Goal: Information Seeking & Learning: Check status

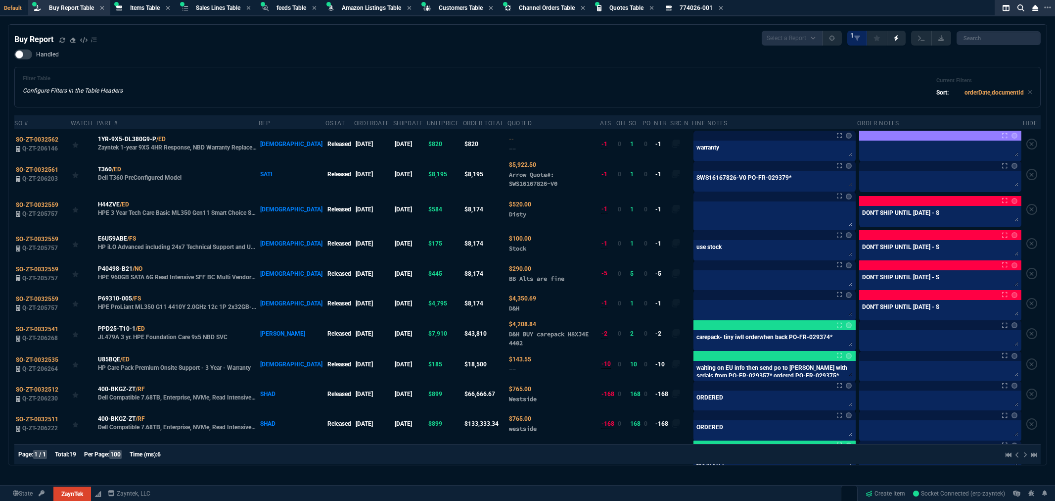
select select "8: NEPT"
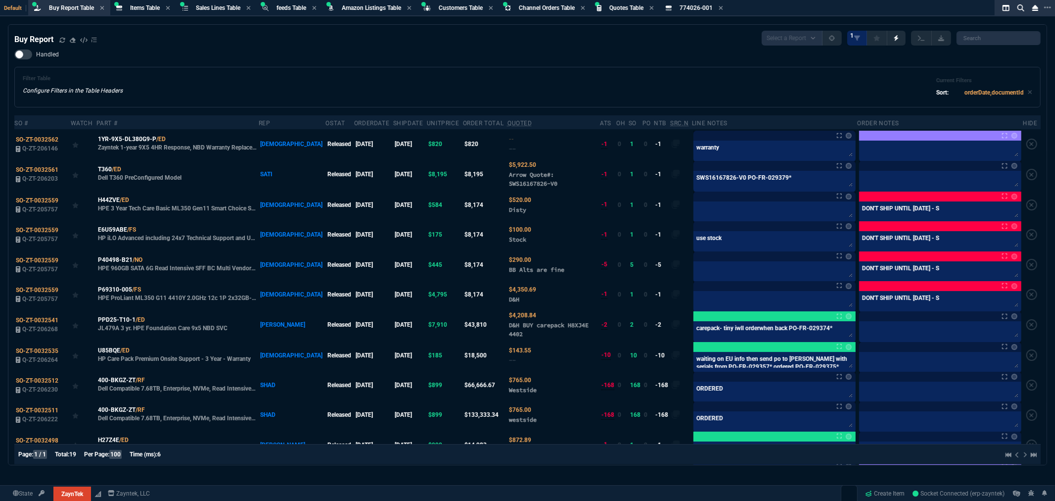
click at [640, 76] on div "Filter Table Configure Filters in the Table Headers Current Filters Sort: order…" at bounding box center [528, 87] width 1010 height 24
click at [655, 80] on div "Filter Table Configure Filters in the Table Headers Current Filters Sort: order…" at bounding box center [528, 87] width 1010 height 24
click at [686, 79] on div "Filter Table Configure Filters in the Table Headers Current Filters Sort: order…" at bounding box center [528, 87] width 1010 height 24
click at [471, 72] on div "Filter Table Configure Filters in the Table Headers Current Filters Sort: order…" at bounding box center [527, 87] width 1027 height 41
click at [434, 61] on div "Handled Filter Table Configure Filters in the Table Headers Current Filters Sor…" at bounding box center [527, 78] width 1027 height 58
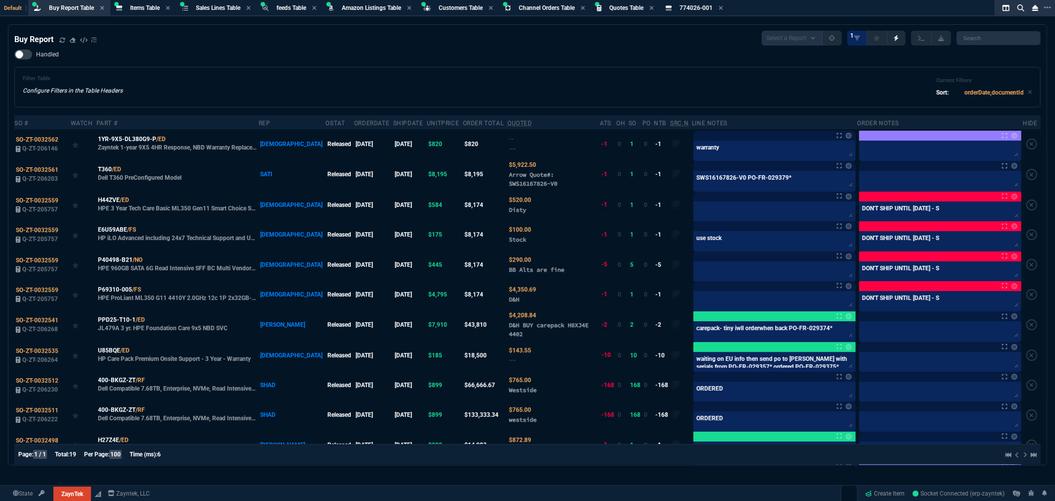
click at [403, 58] on div "Handled Filter Table Configure Filters in the Table Headers Current Filters Sor…" at bounding box center [527, 78] width 1027 height 58
click at [139, 5] on span "Items Table" at bounding box center [145, 7] width 30 height 7
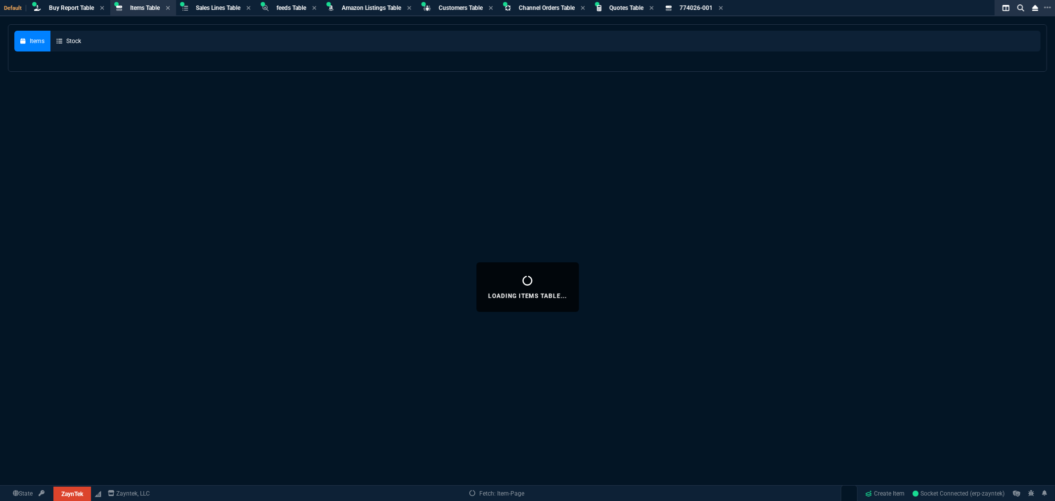
select select
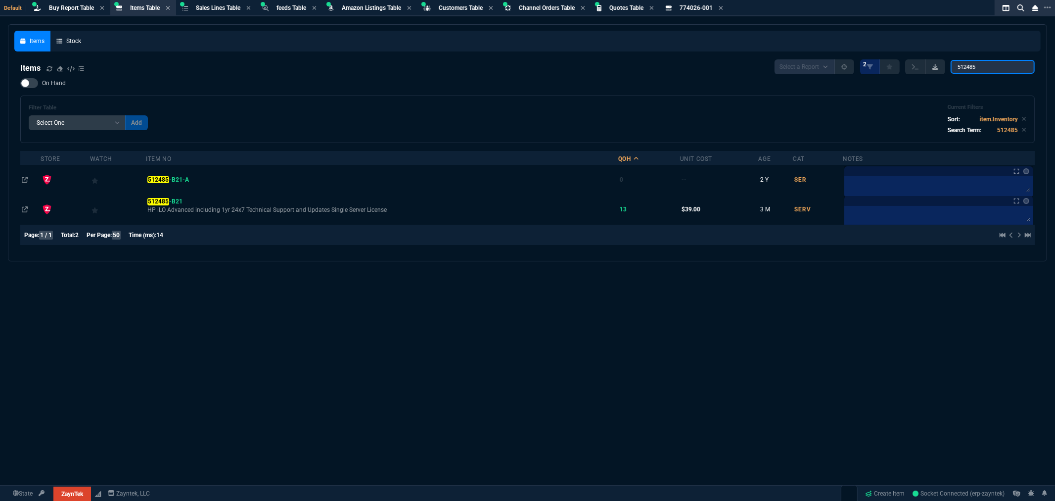
drag, startPoint x: 983, startPoint y: 66, endPoint x: 934, endPoint y: 61, distance: 49.7
click at [935, 61] on div "Select a Report NEW QUERY 2 512485" at bounding box center [905, 66] width 260 height 15
paste input "M393A1K43DB2-CWE"
type input "M393A1K43DB2-CWE"
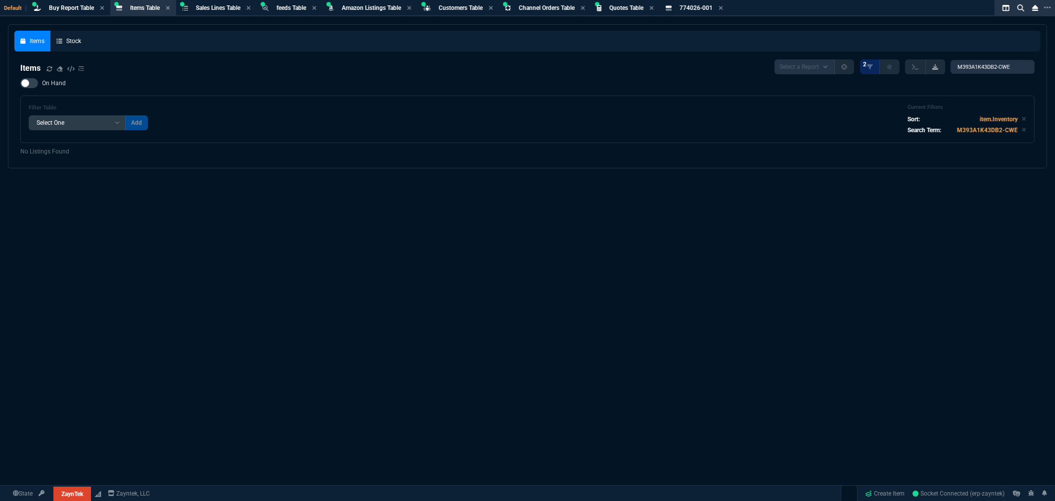
scroll to position [0, 0]
click at [47, 66] on icon at bounding box center [50, 69] width 6 height 6
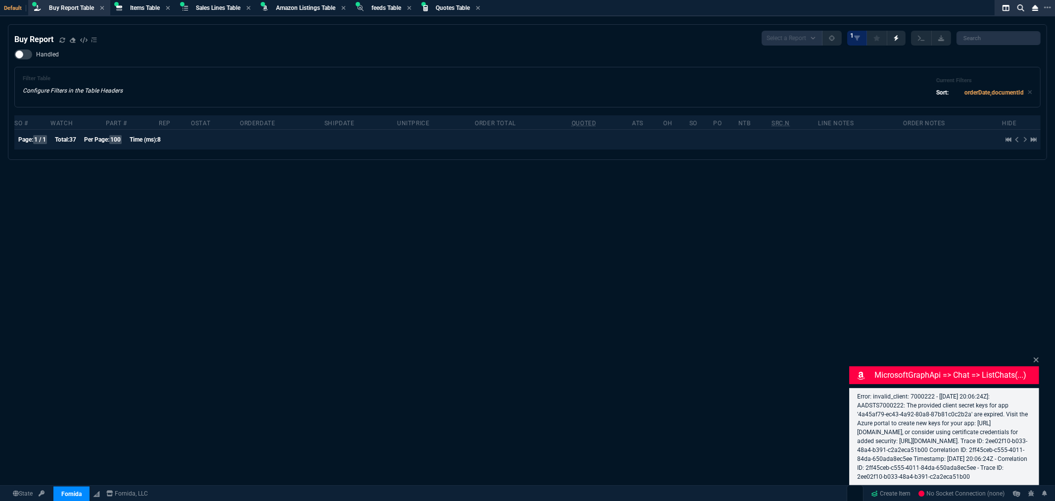
select select "8: NEPT"
click at [144, 5] on span "Items Table" at bounding box center [145, 7] width 30 height 7
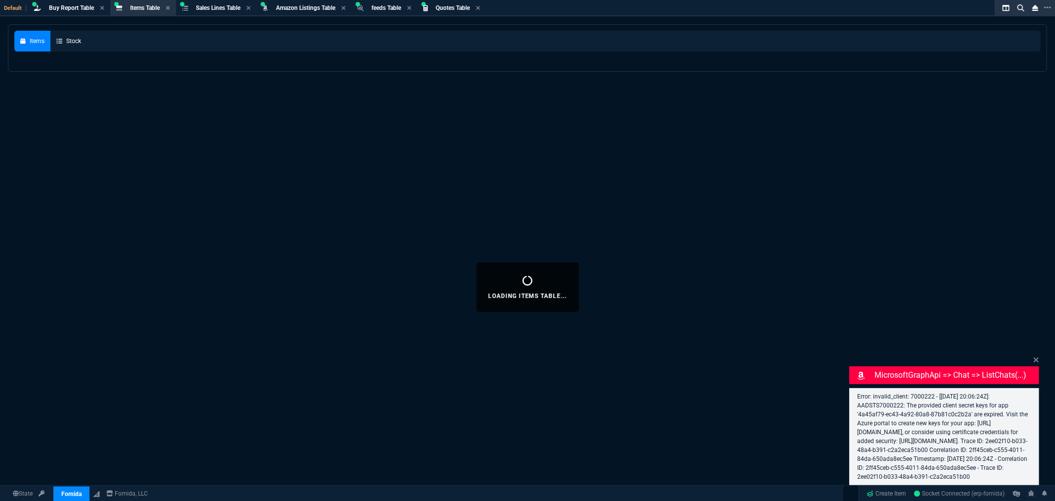
select select
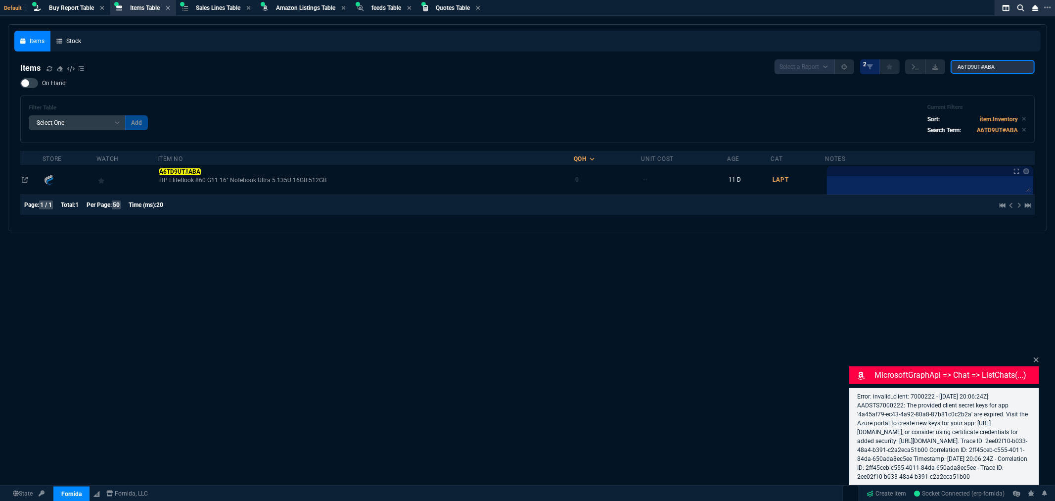
drag, startPoint x: 1004, startPoint y: 65, endPoint x: 825, endPoint y: 55, distance: 178.4
click at [825, 55] on nx-fornida-items-table "Items Select a Report NEW QUERY 2 A6TD9UT#ABA On Hand Filter Table Select One A…" at bounding box center [527, 138] width 1027 height 171
paste input "03-SSC-3002"
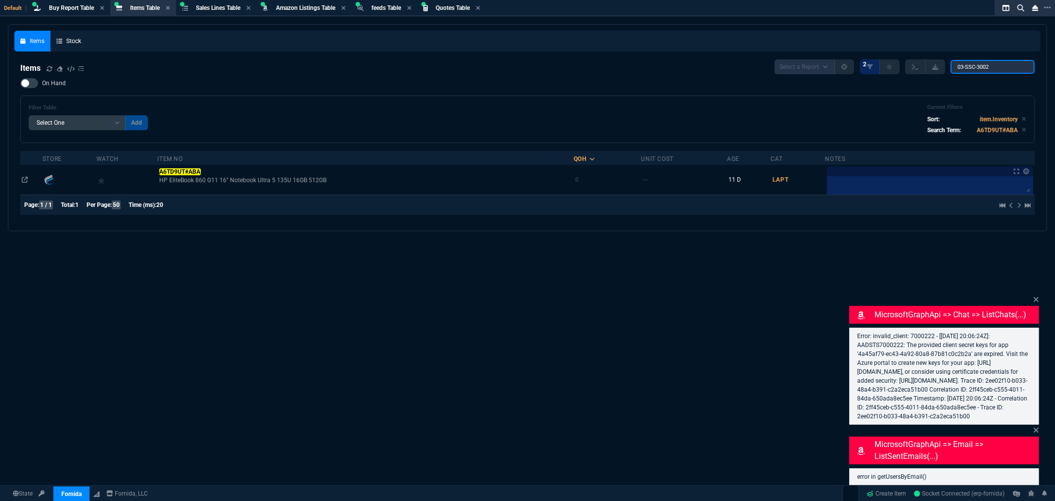
type input "03-SSC-3002"
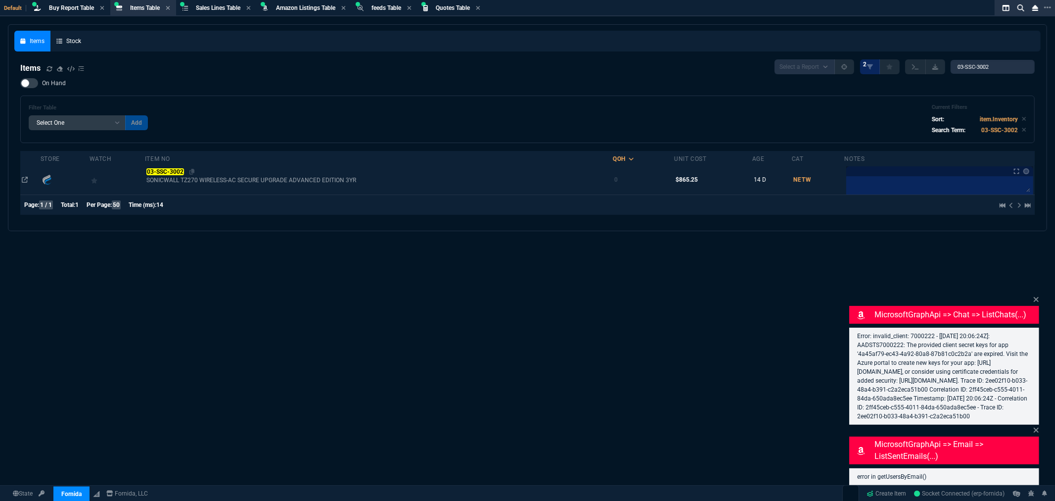
click at [167, 168] on mark "03-SSC-3002" at bounding box center [164, 171] width 37 height 7
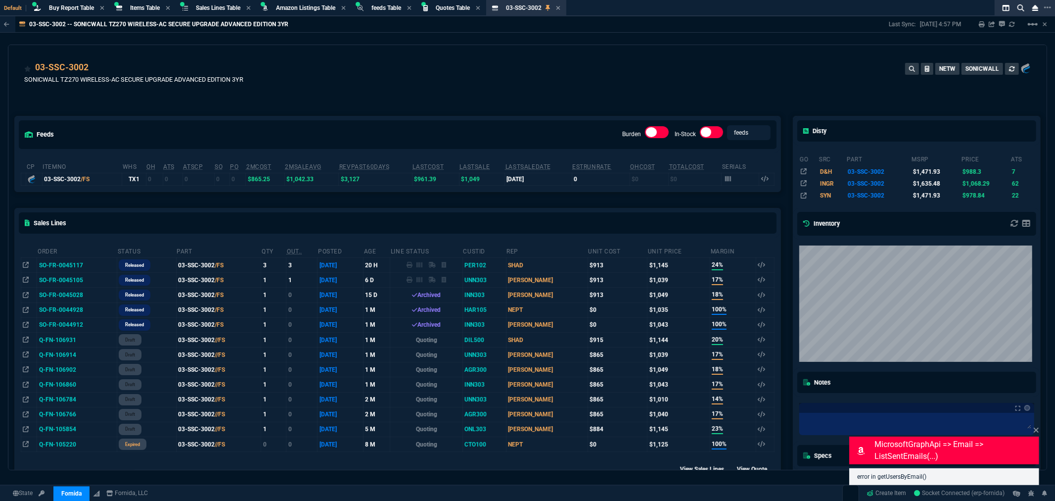
click at [302, 199] on div "feeds Burden In-Stock feeds prices cp ItemNo WHS OH ATS ATSCP SO PO 2MCost 2MSa…" at bounding box center [397, 350] width 779 height 513
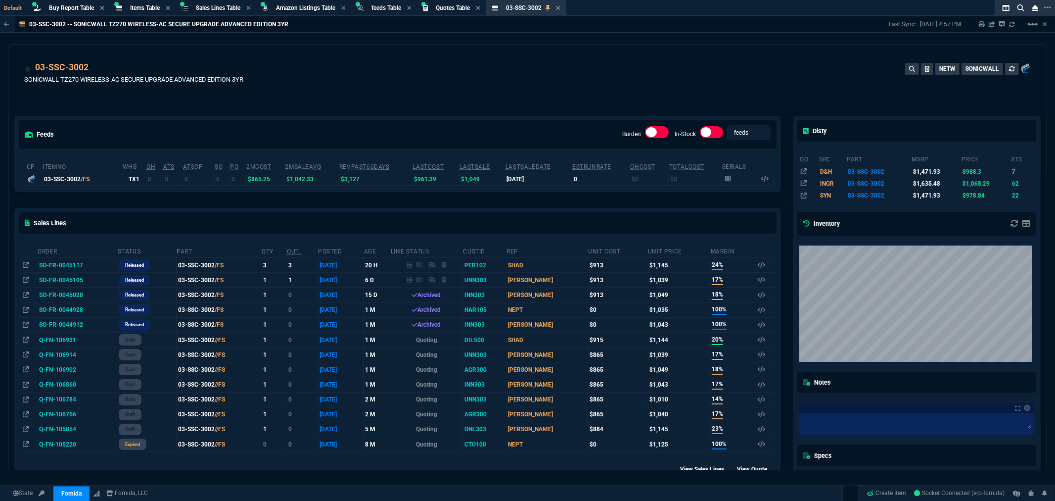
click at [70, 265] on td "SO-FR-0045117" at bounding box center [77, 265] width 80 height 15
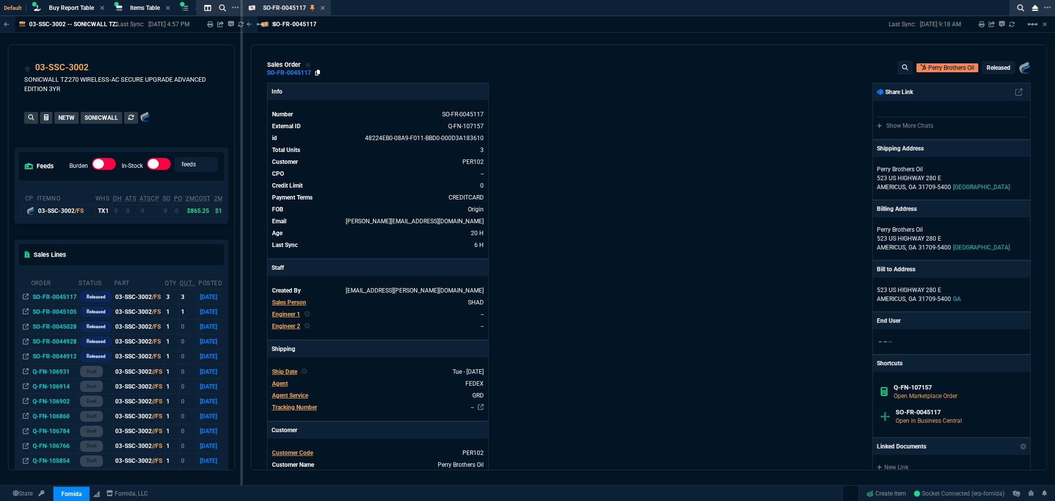
click at [317, 72] on icon at bounding box center [317, 73] width 5 height 6
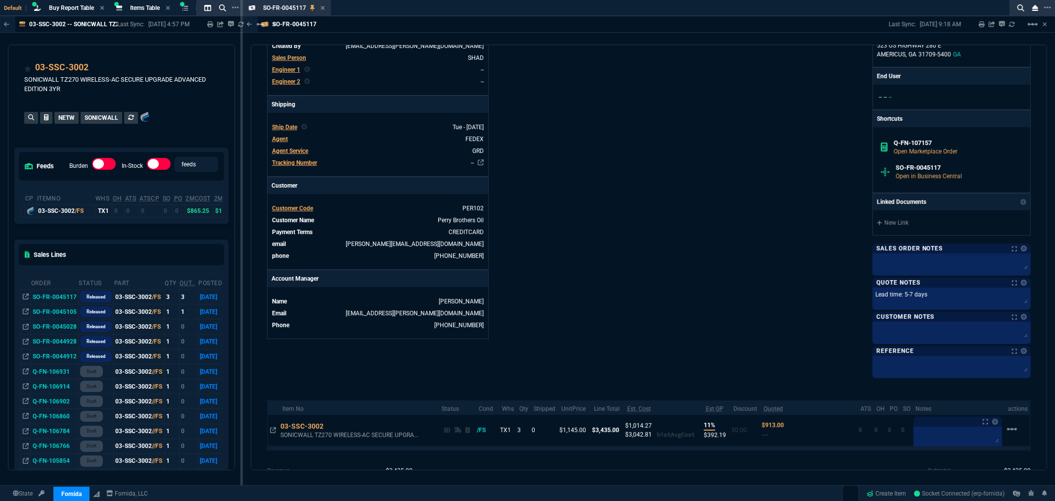
scroll to position [44, 0]
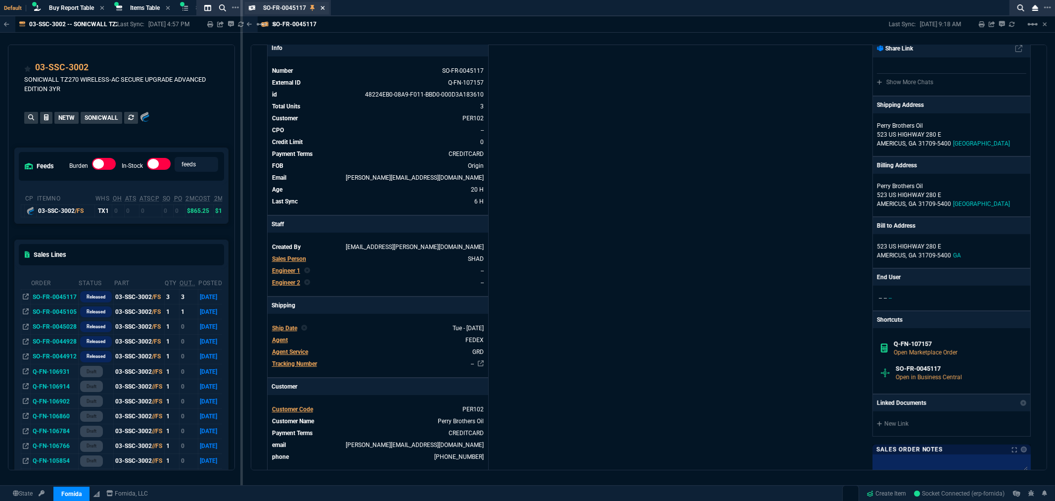
click at [322, 6] on icon at bounding box center [323, 8] width 4 height 4
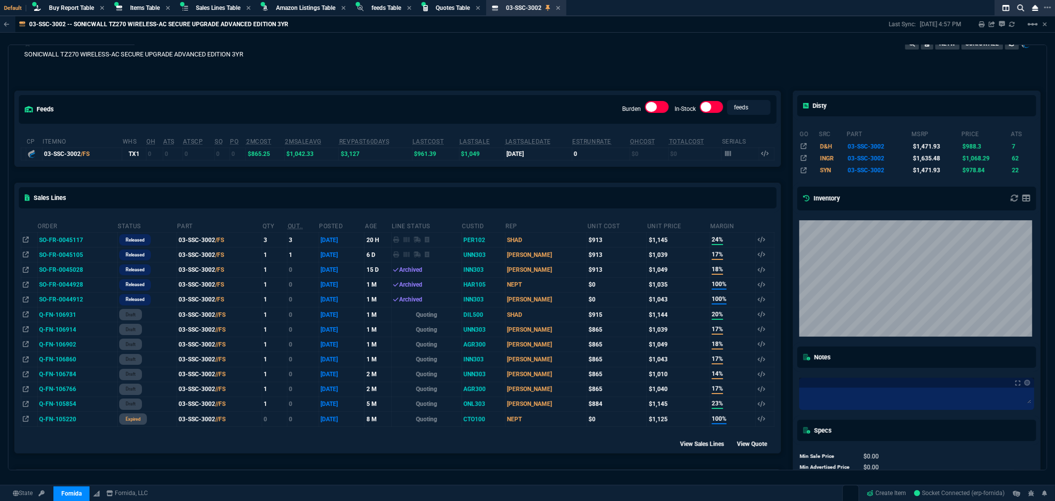
scroll to position [0, 0]
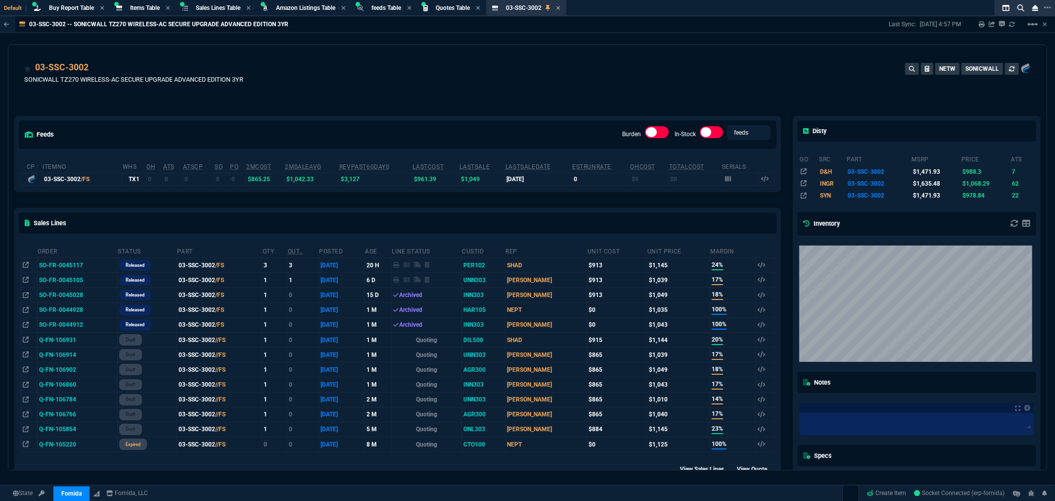
click at [322, 102] on div "feeds Burden In-Stock feeds prices cp ItemNo WHS OH ATS ATSCP SO PO 2MCost 2MSa…" at bounding box center [397, 350] width 779 height 513
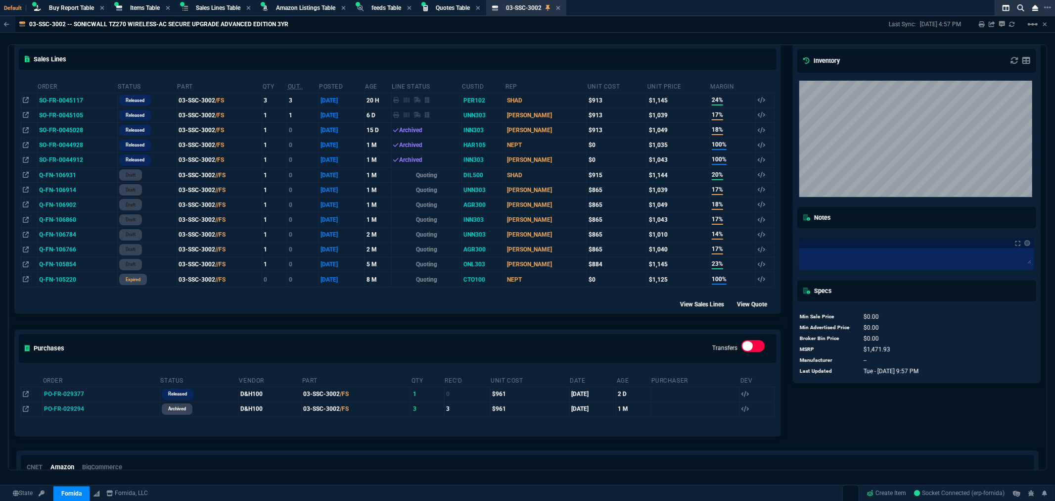
scroll to position [248, 0]
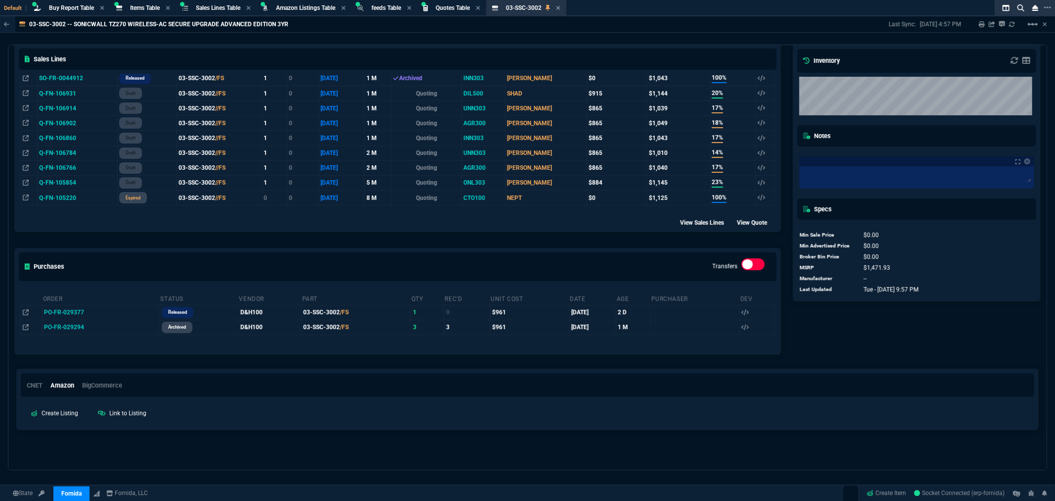
drag, startPoint x: 714, startPoint y: 448, endPoint x: 753, endPoint y: 411, distance: 53.9
click at [717, 443] on div at bounding box center [527, 454] width 1039 height 32
click at [139, 6] on span "Items Table" at bounding box center [145, 7] width 30 height 7
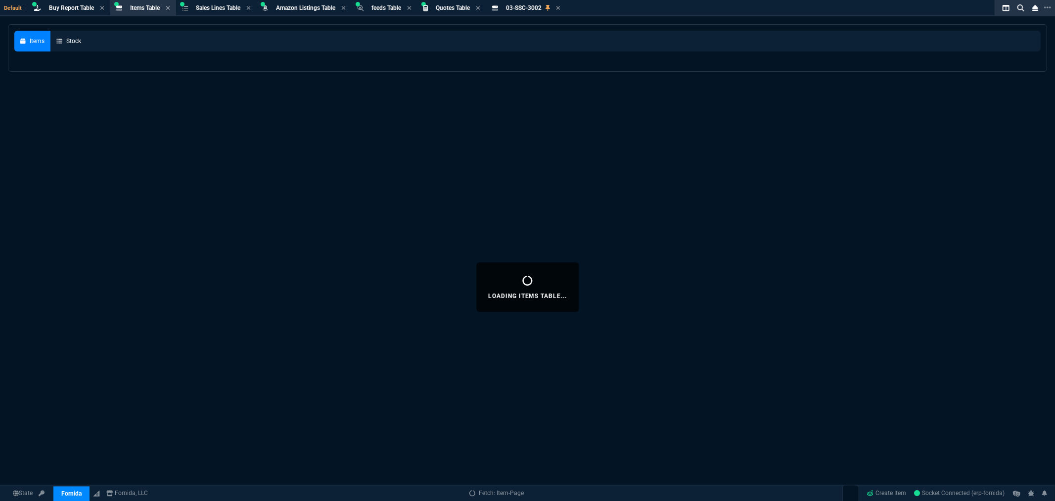
select select
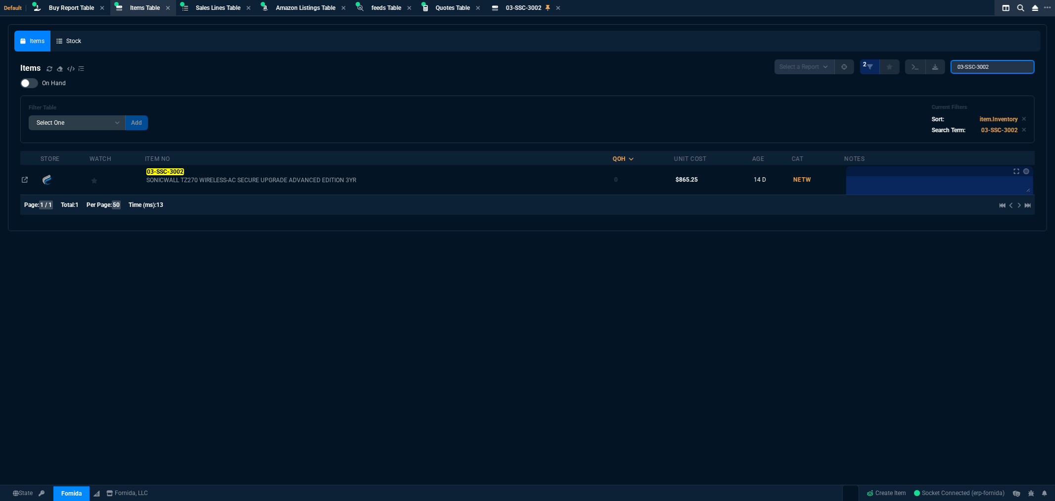
drag, startPoint x: 1013, startPoint y: 67, endPoint x: 902, endPoint y: 63, distance: 111.4
click at [906, 63] on div "Select a Report NEW QUERY 2 03-SSC-3002" at bounding box center [905, 66] width 260 height 15
paste input "M393A1K43DB2-CWE"
type input "M393A1K43DB2-CWE"
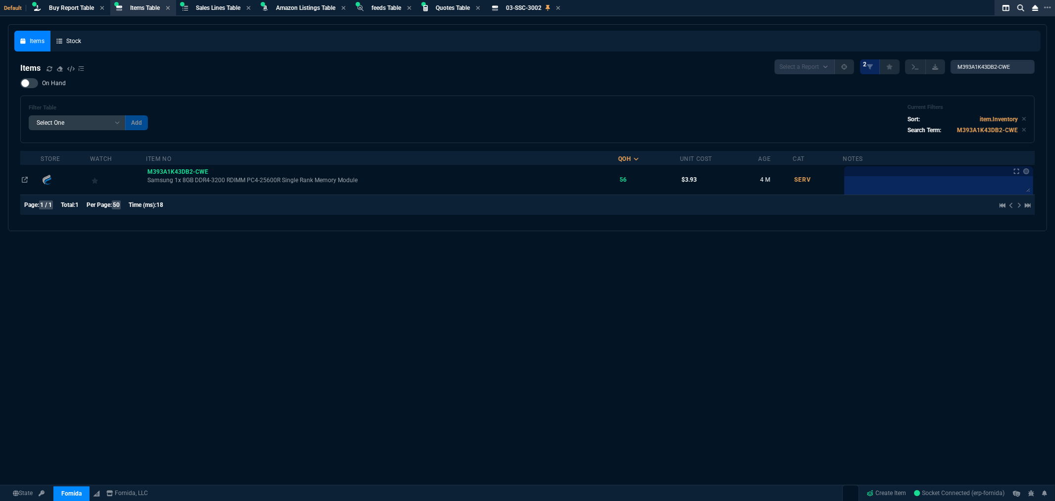
scroll to position [0, 0]
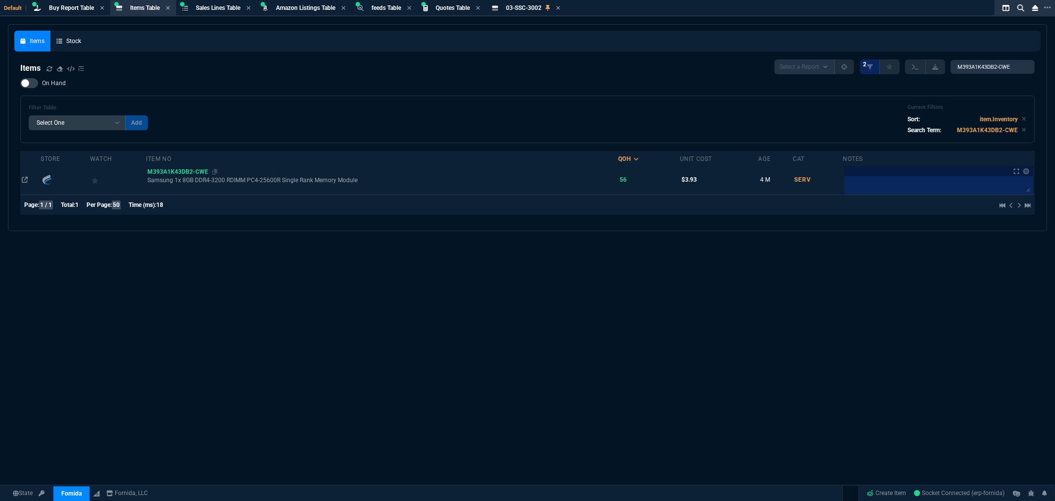
click at [163, 172] on span "M393A1K43DB2-CWE" at bounding box center [177, 171] width 61 height 7
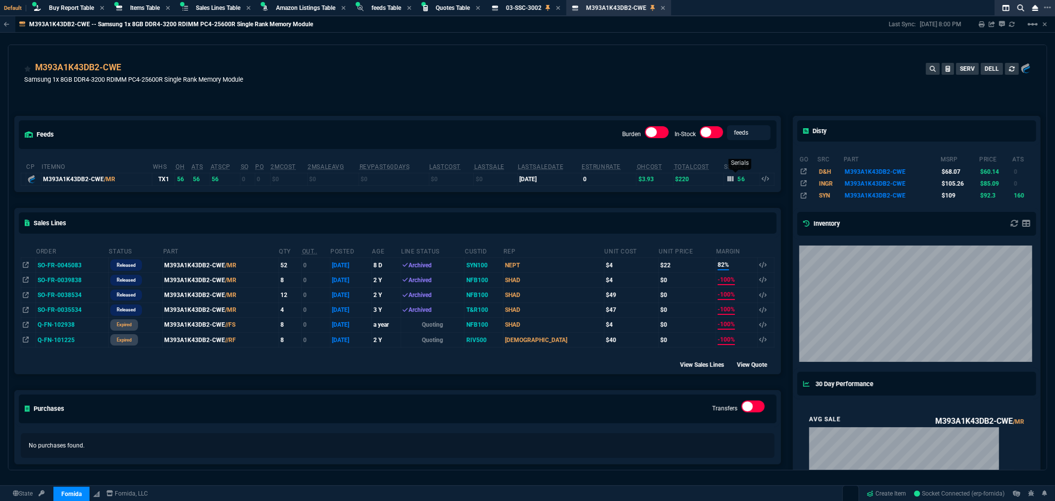
click at [728, 179] on icon at bounding box center [731, 178] width 6 height 5
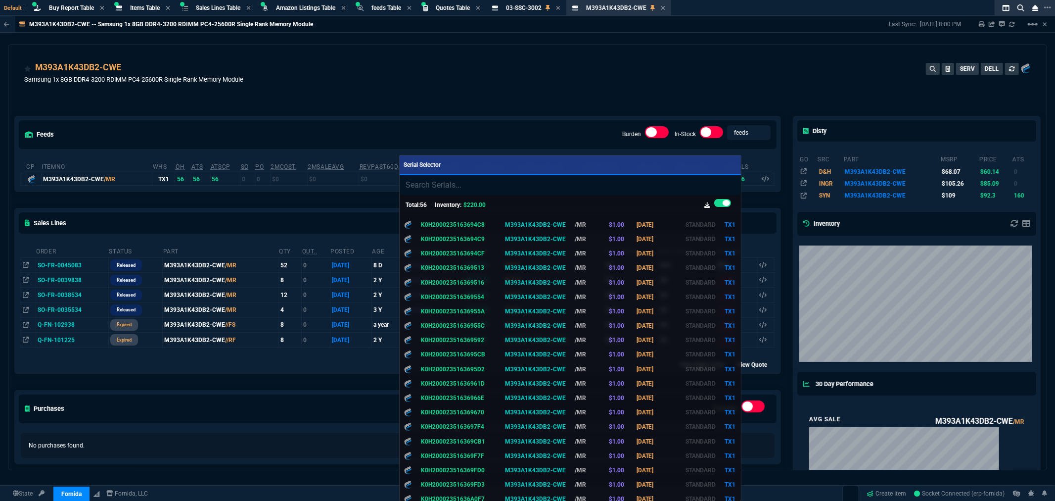
scroll to position [165, 0]
click at [617, 82] on div at bounding box center [527, 250] width 1055 height 501
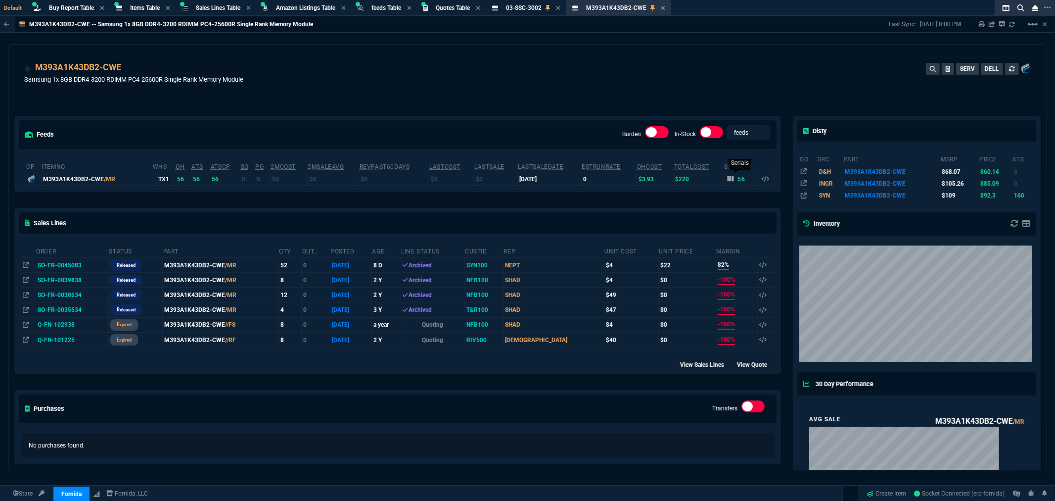
click at [728, 177] on icon at bounding box center [731, 178] width 6 height 5
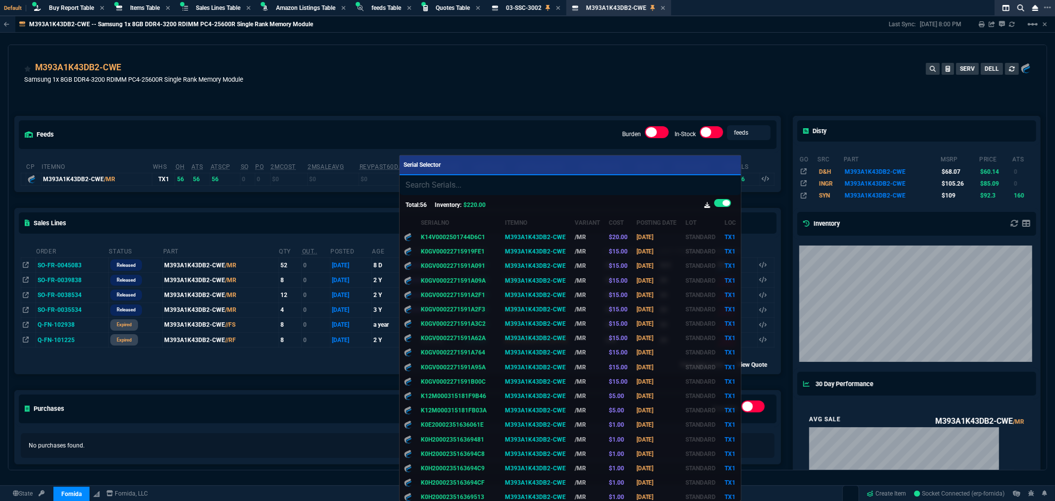
click at [516, 93] on div at bounding box center [527, 250] width 1055 height 501
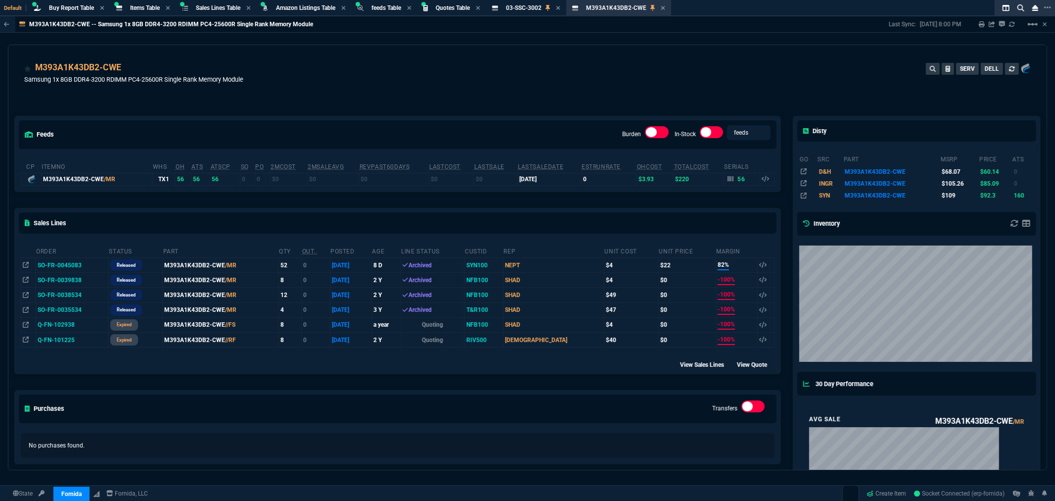
click at [546, 68] on div "M393A1K43DB2-CWE Samsung 1x 8GB DDR4-3200 RDIMM PC4-25600R Single Rank Memory M…" at bounding box center [527, 78] width 1007 height 35
click at [1011, 22] on icon at bounding box center [1012, 24] width 6 height 6
click at [453, 89] on div "M393A1K43DB2-CWE Samsung 1x 8GB DDR4-3200 RDIMM PC4-25600R Single Rank Memory M…" at bounding box center [527, 78] width 1007 height 35
click at [649, 71] on div "M393A1K43DB2-CWE Samsung 1x 8GB DDR4-3200 RDIMM PC4-25600R Single Rank Memory M…" at bounding box center [527, 78] width 1007 height 35
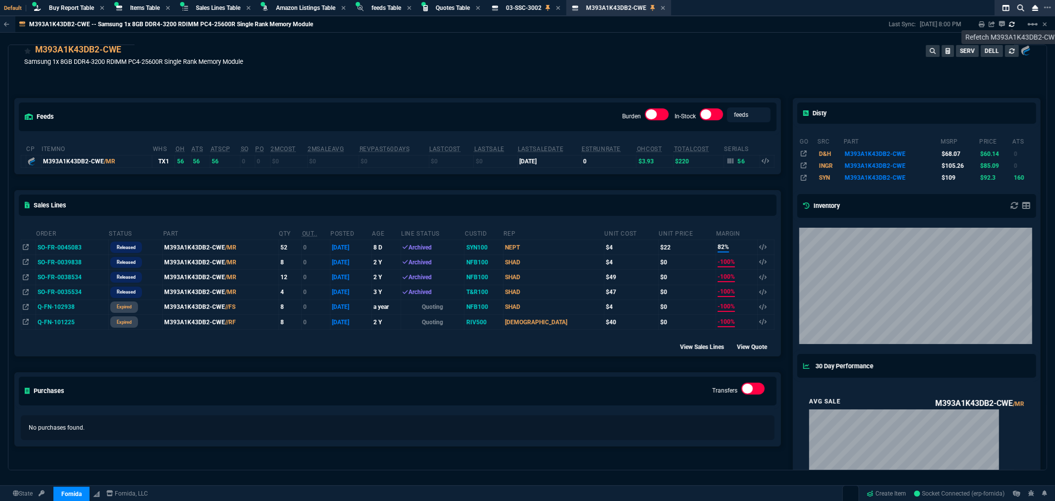
scroll to position [0, 0]
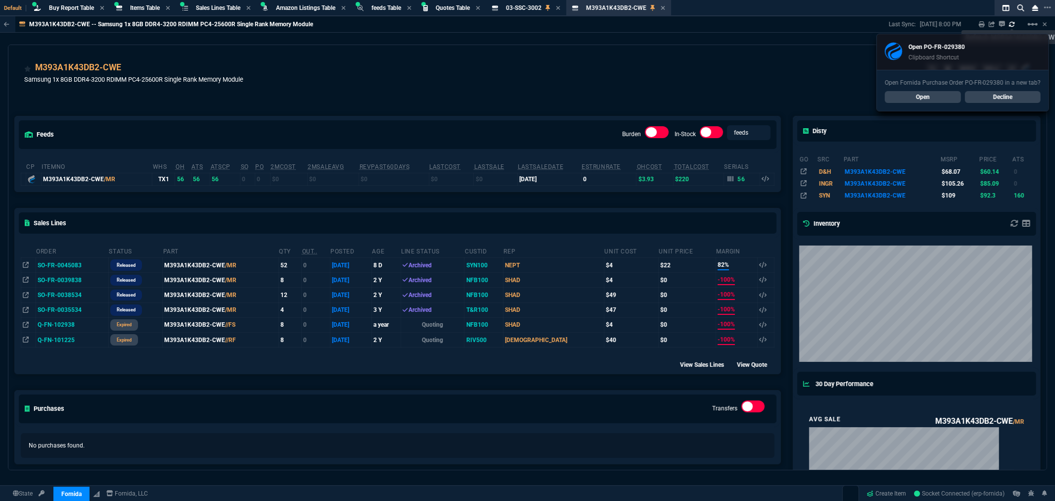
click at [310, 62] on div "M393A1K43DB2-CWE Samsung 1x 8GB DDR4-3200 RDIMM PC4-25600R Single Rank Memory M…" at bounding box center [527, 78] width 1007 height 35
click at [134, 4] on span "Items Table" at bounding box center [145, 7] width 30 height 7
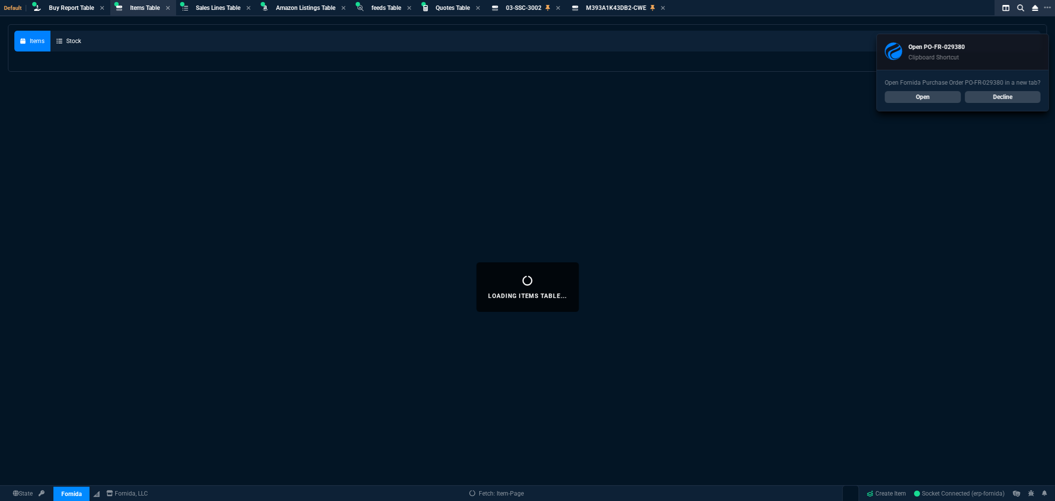
select select
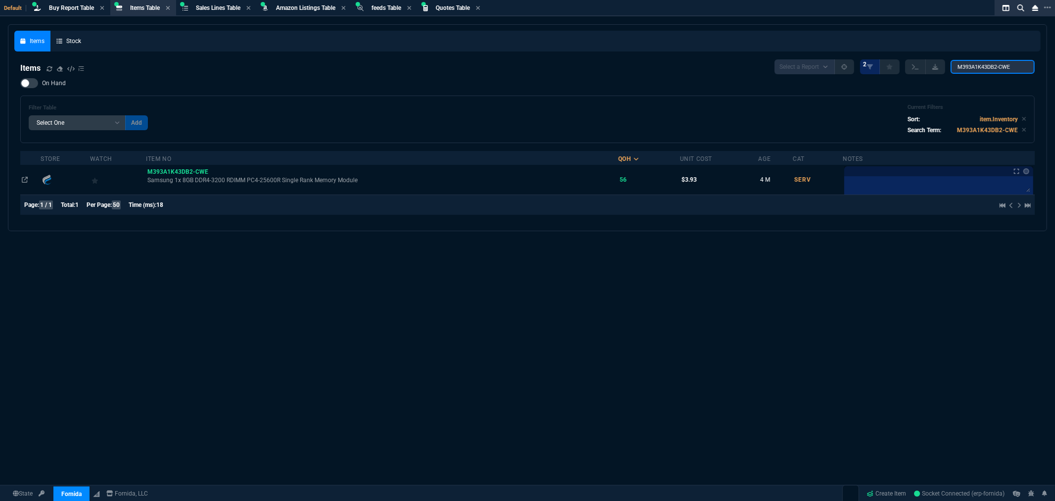
click at [990, 65] on input "M393A1K43DB2-CWE" at bounding box center [993, 67] width 84 height 14
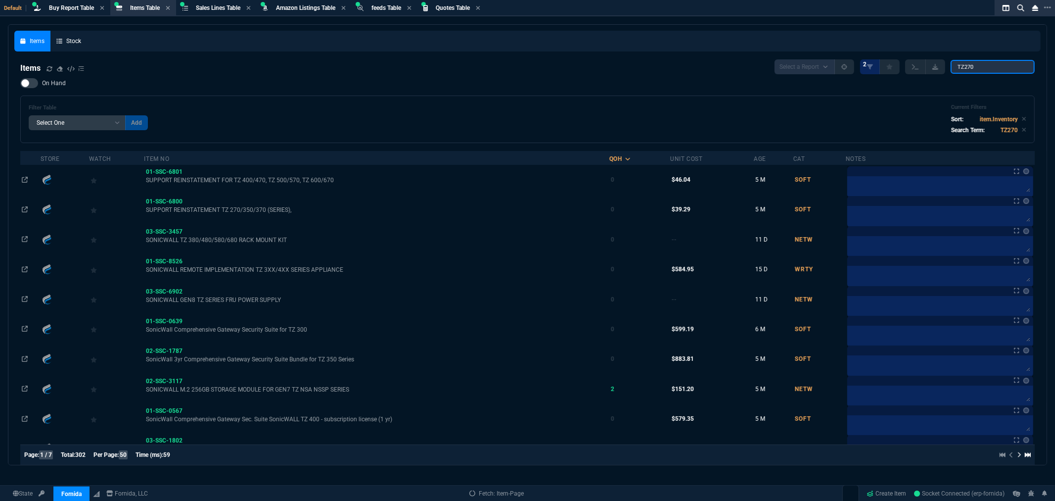
type input "TZ270"
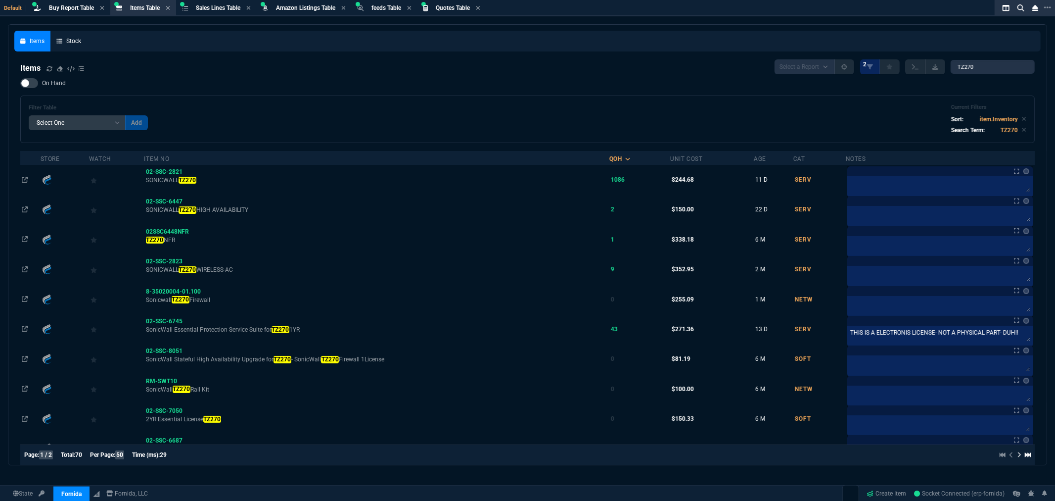
click at [32, 84] on div at bounding box center [29, 83] width 18 height 10
click at [20, 84] on input "On Hand" at bounding box center [20, 83] width 0 height 0
checkbox input "true"
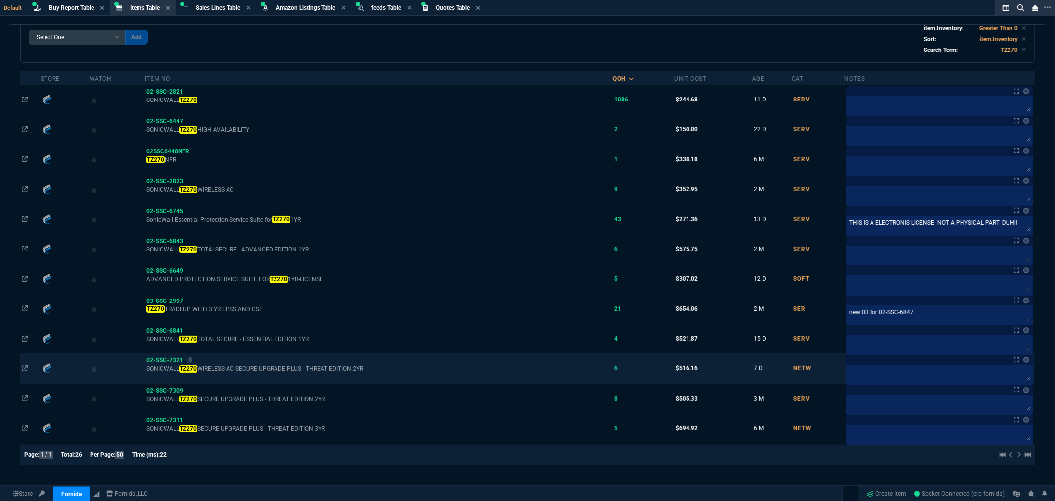
scroll to position [110, 0]
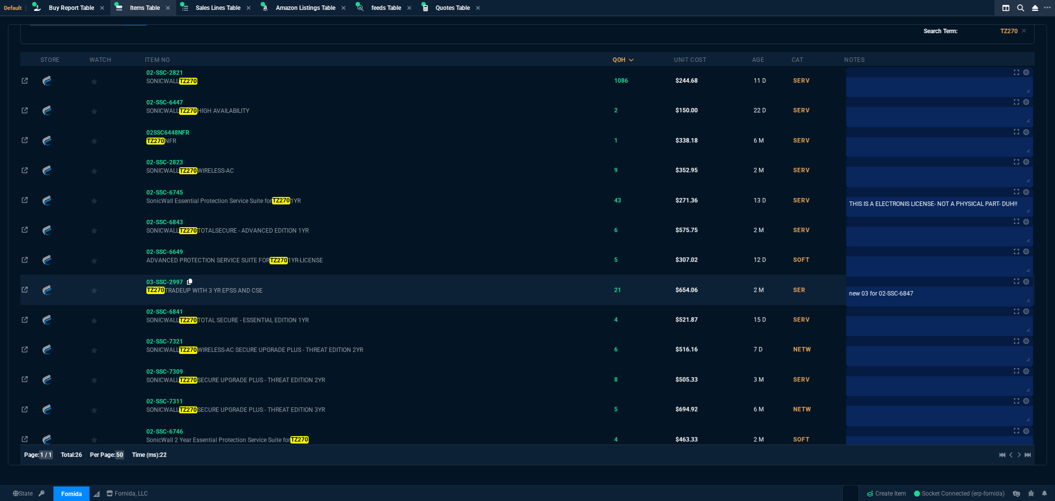
click at [192, 283] on icon at bounding box center [189, 282] width 5 height 6
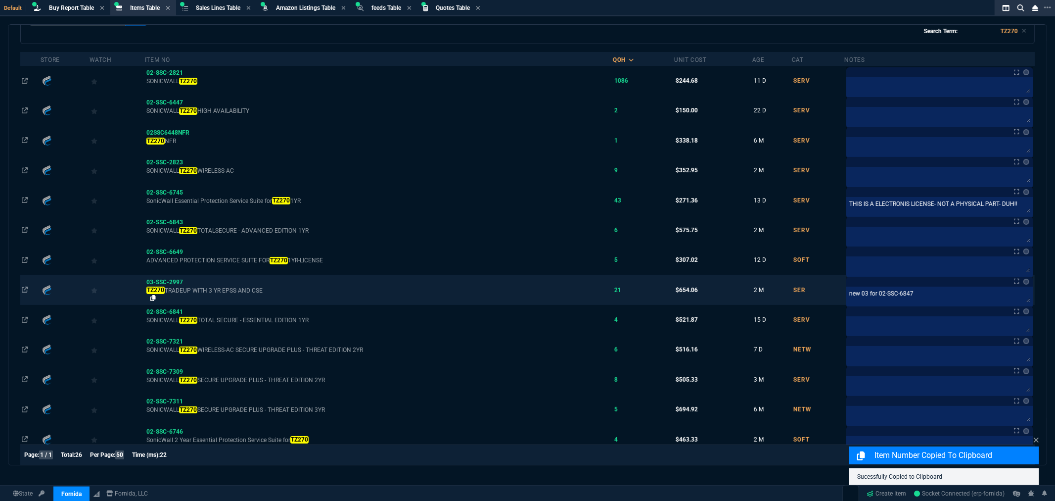
click at [154, 298] on icon at bounding box center [152, 298] width 5 height 6
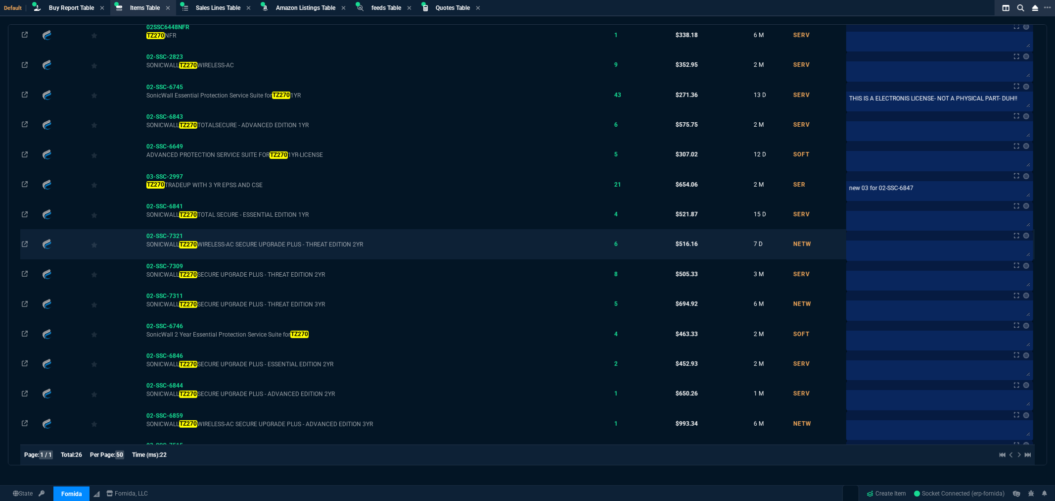
scroll to position [220, 0]
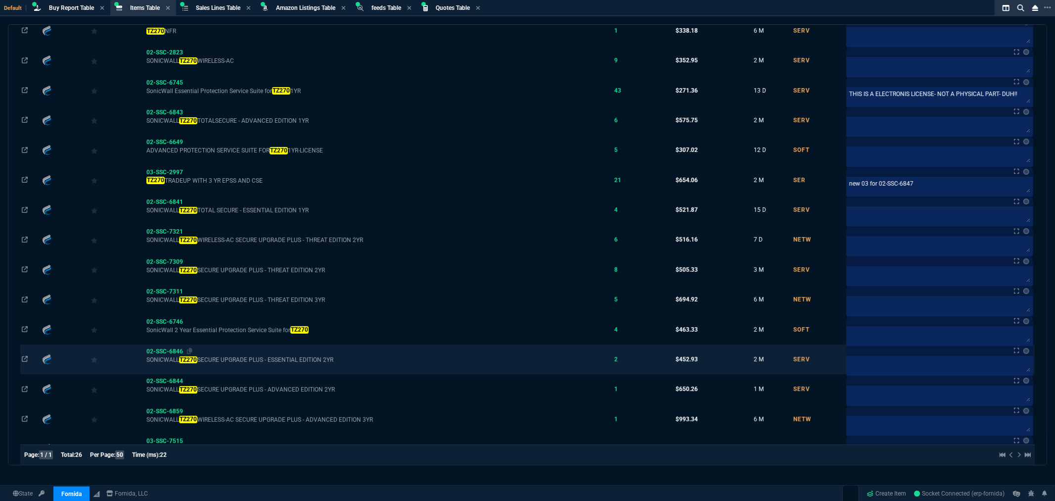
click at [169, 354] on span "02-SSC-6846" at bounding box center [164, 351] width 37 height 7
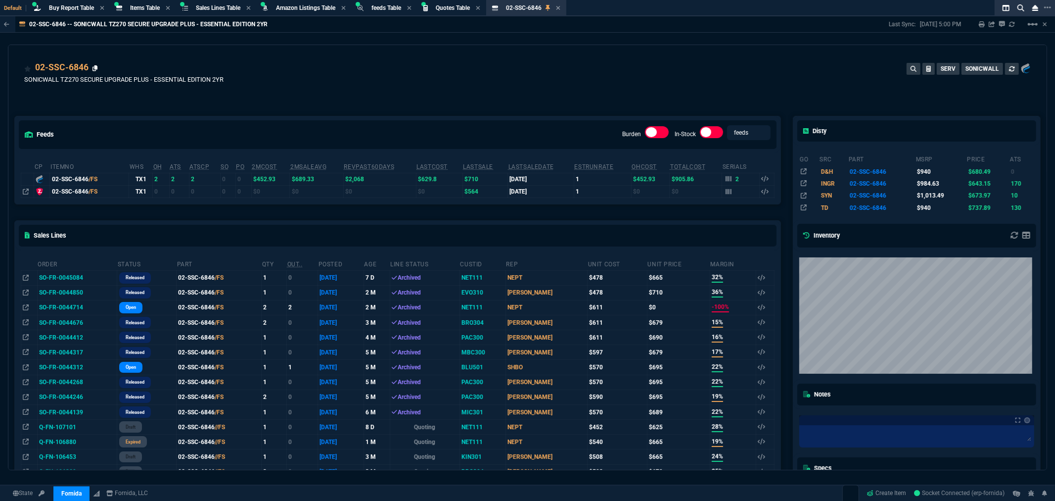
click at [96, 68] on icon at bounding box center [95, 68] width 5 height 6
click at [31, 89] on icon at bounding box center [30, 91] width 5 height 6
click at [560, 8] on icon at bounding box center [558, 8] width 4 height 4
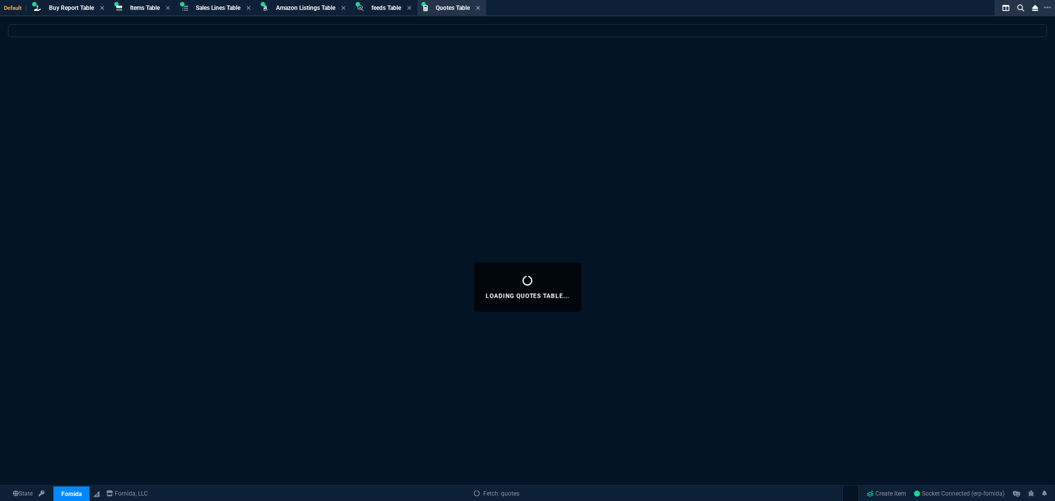
select select
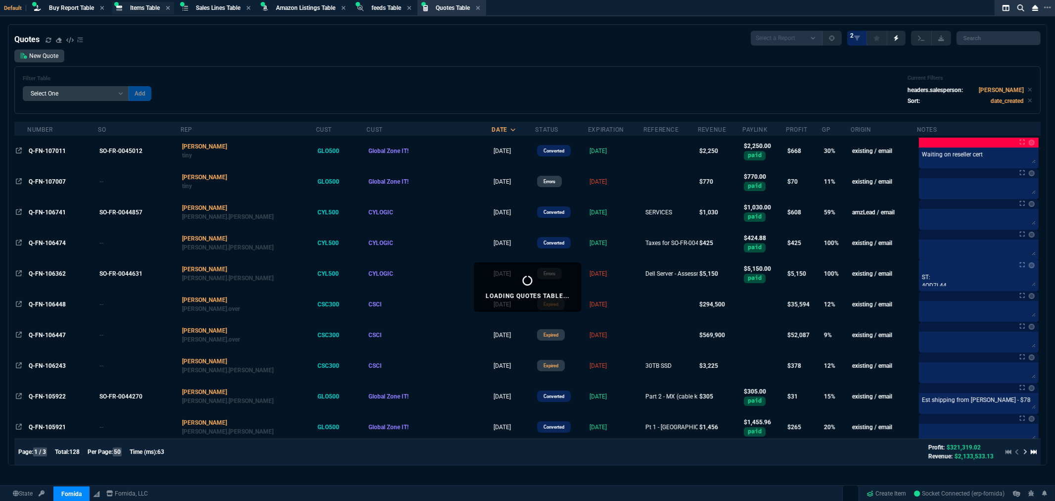
click at [153, 9] on span "Items Table" at bounding box center [145, 7] width 30 height 7
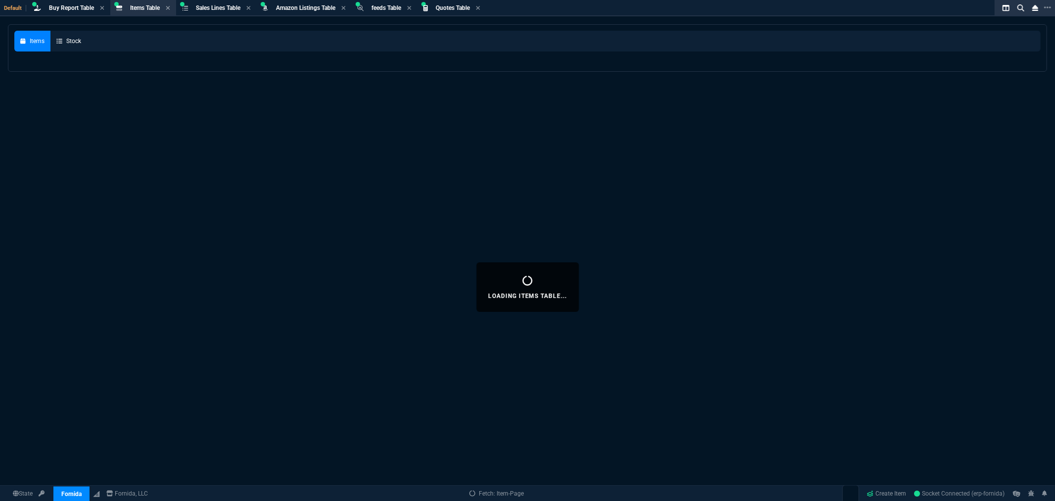
select select
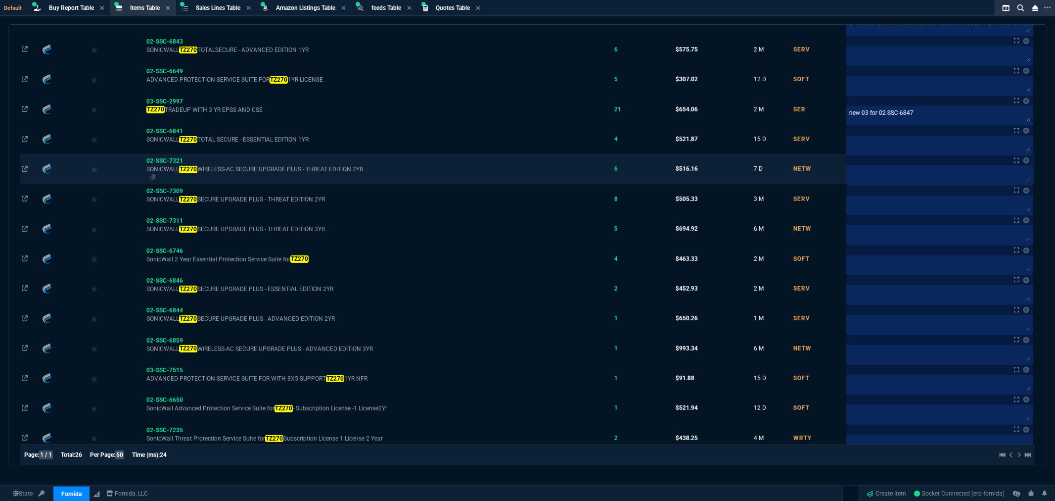
scroll to position [275, 0]
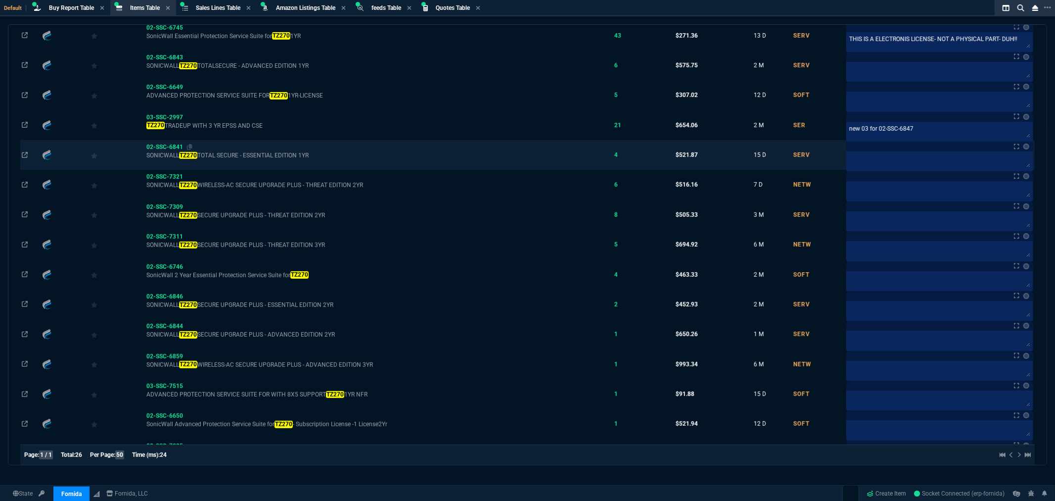
click at [169, 149] on span "02-SSC-6841" at bounding box center [164, 147] width 37 height 7
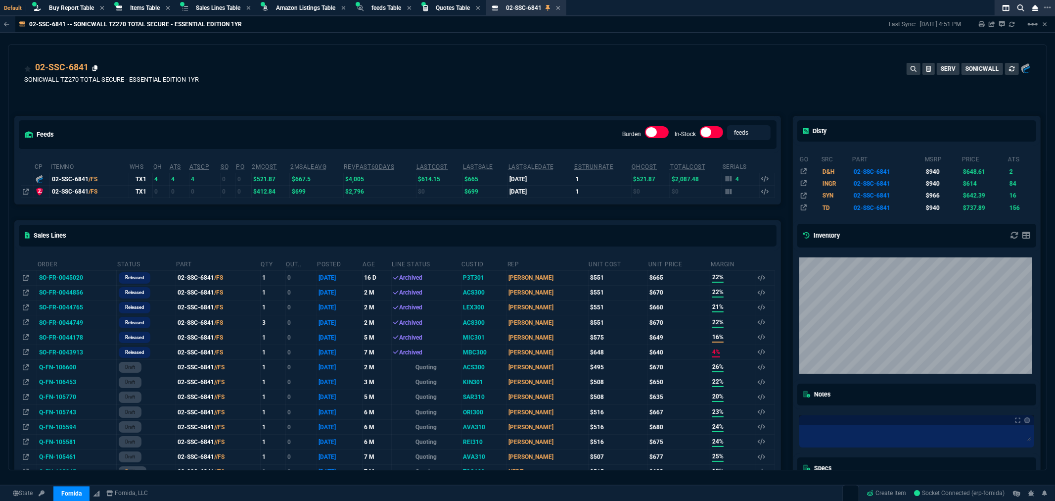
click at [95, 66] on icon at bounding box center [95, 68] width 5 height 6
click at [31, 91] on icon at bounding box center [30, 91] width 5 height 6
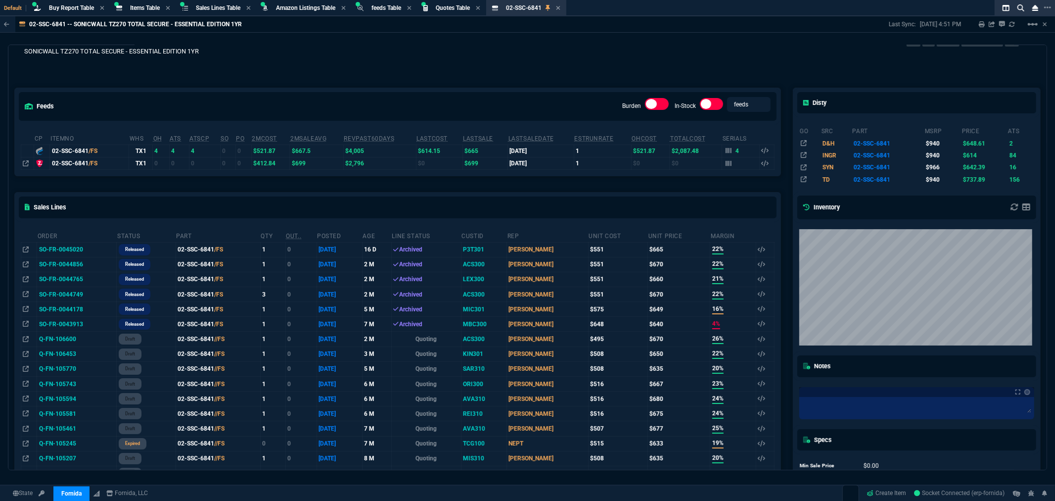
scroll to position [55, 0]
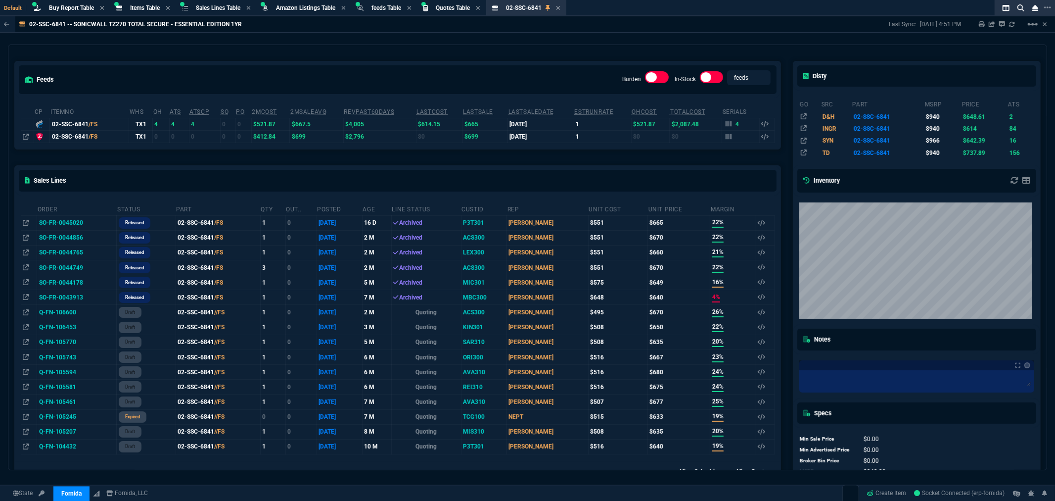
click at [403, 62] on div "feeds Burden In-Stock feeds prices" at bounding box center [398, 79] width 766 height 36
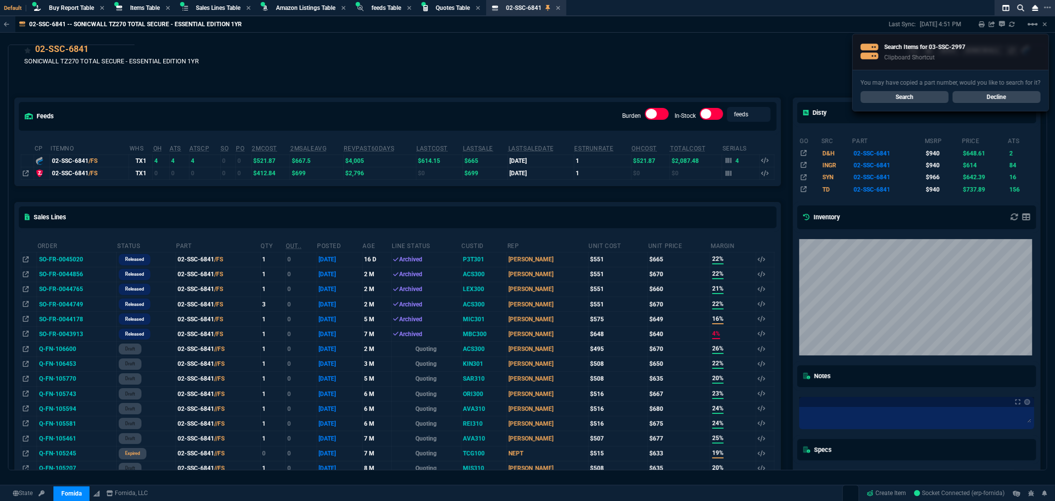
scroll to position [0, 0]
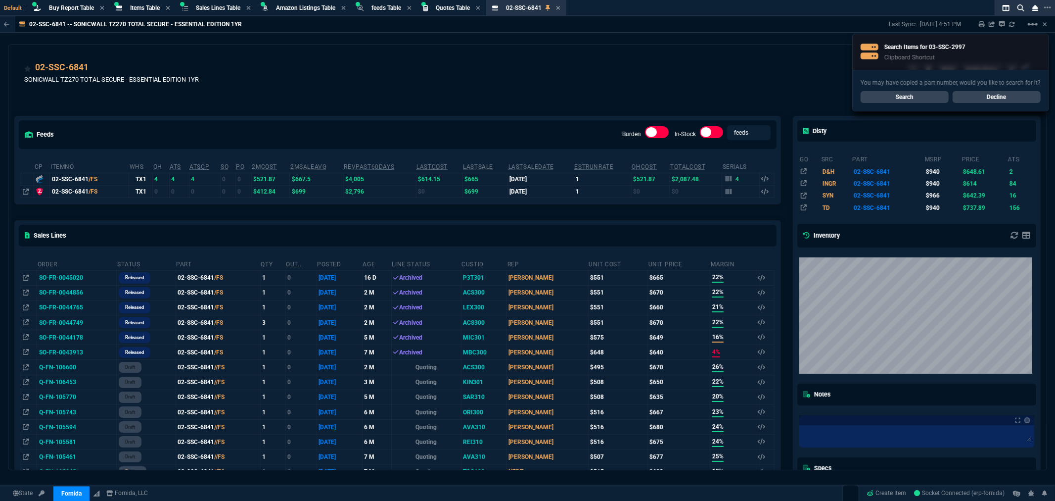
click at [902, 96] on link "Search" at bounding box center [905, 97] width 88 height 12
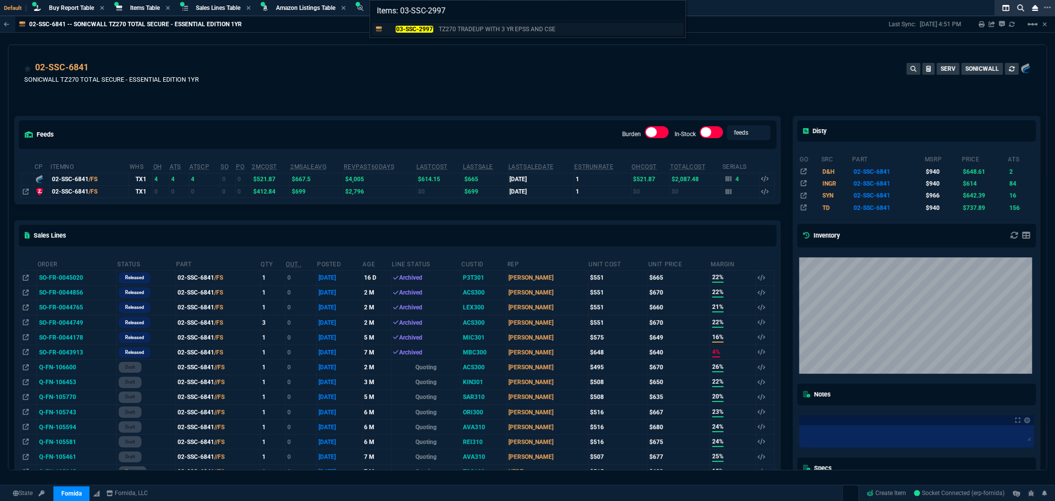
click at [419, 27] on mark "03-SSC-2997" at bounding box center [414, 29] width 37 height 7
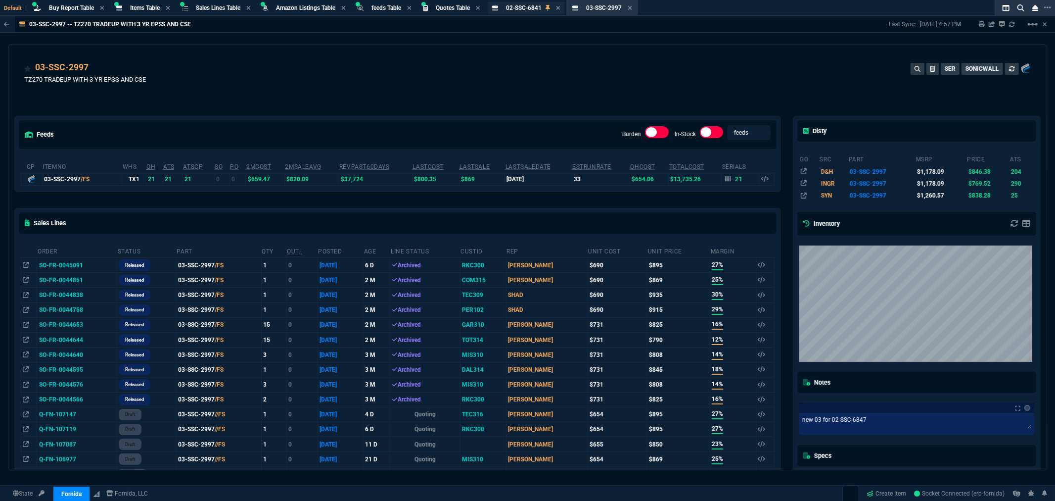
click at [527, 7] on span "02-SSC-6841" at bounding box center [524, 7] width 36 height 7
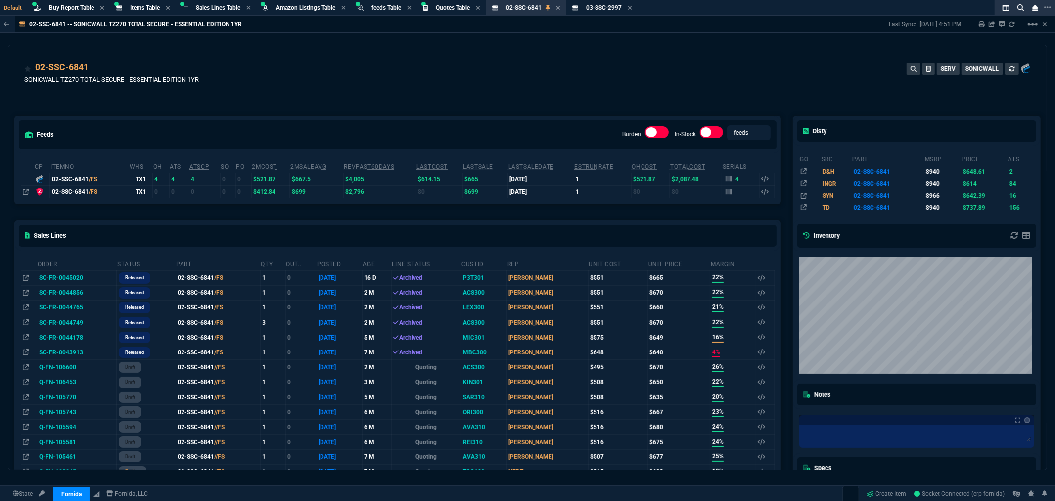
click at [614, 68] on div "02-SSC-6841 SONICWALL TZ270 TOTAL SECURE - ESSENTIAL EDITION 1YR SERV SONICWALL" at bounding box center [527, 78] width 1007 height 35
click at [520, 75] on div "02-SSC-6841 SONICWALL TZ270 TOTAL SECURE - ESSENTIAL EDITION 1YR SERV SONICWALL" at bounding box center [527, 78] width 1007 height 35
click at [48, 6] on div "Buy Report Table Buy Report" at bounding box center [69, 8] width 78 height 12
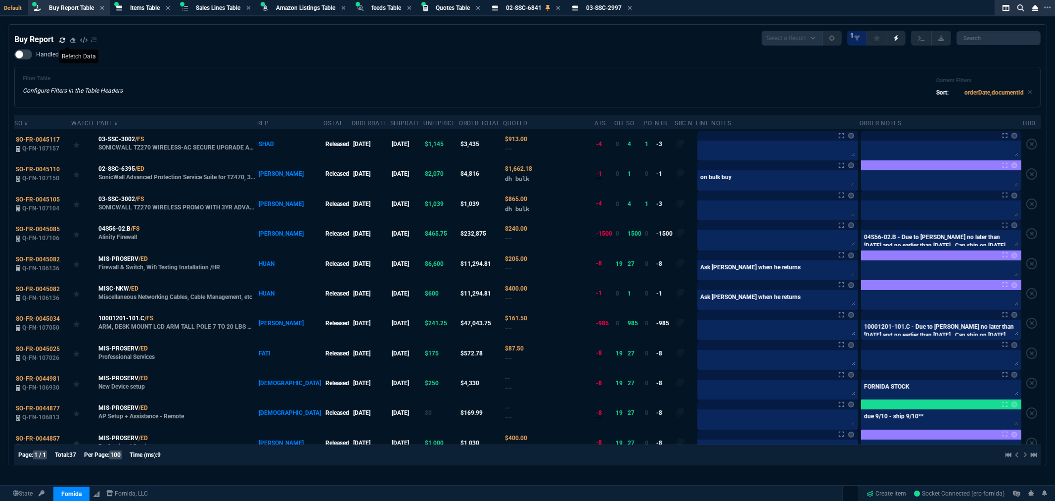
click at [64, 38] on icon at bounding box center [61, 39] width 5 height 5
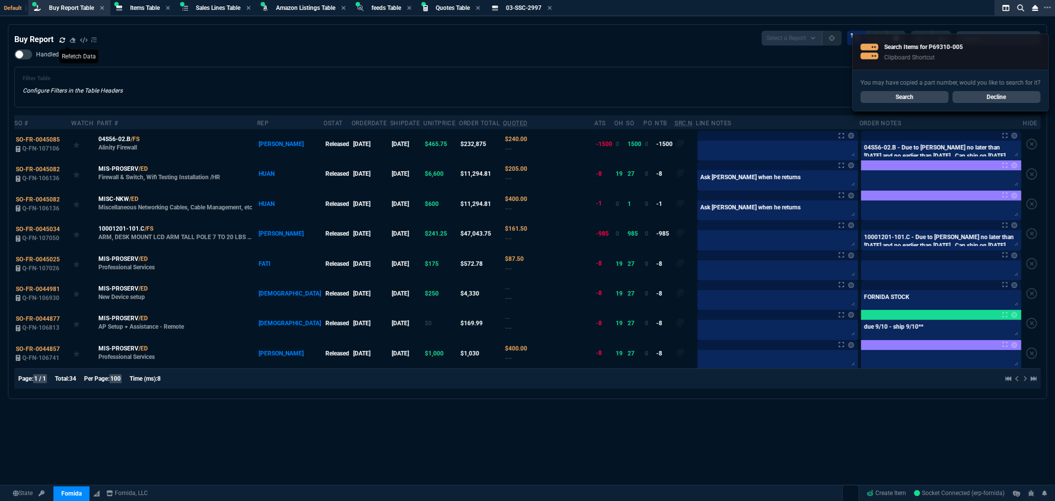
click at [200, 51] on div "Handled Filter Table Configure Filters in the Table Headers Current Filters Sor…" at bounding box center [527, 78] width 1027 height 58
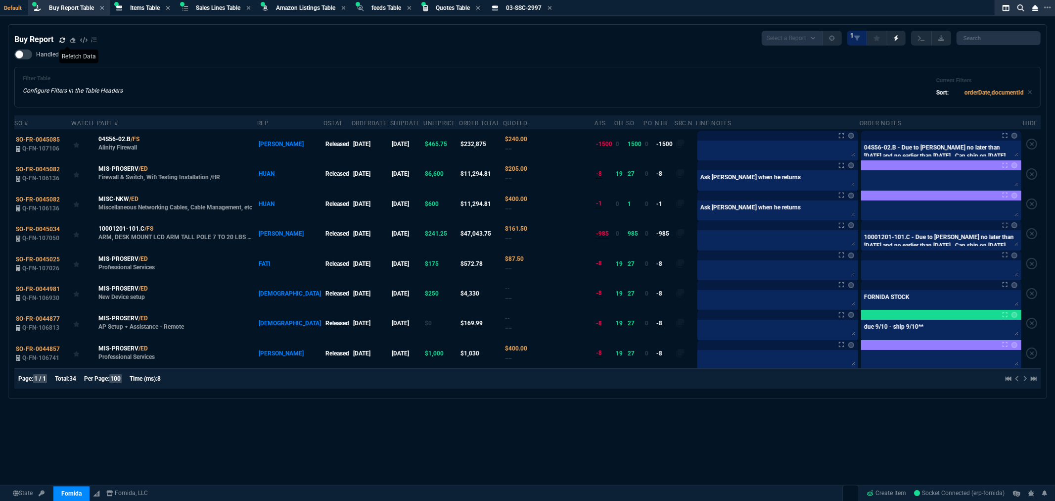
click at [372, 84] on div "Filter Table Configure Filters in the Table Headers Current Filters Sort: order…" at bounding box center [528, 87] width 1010 height 24
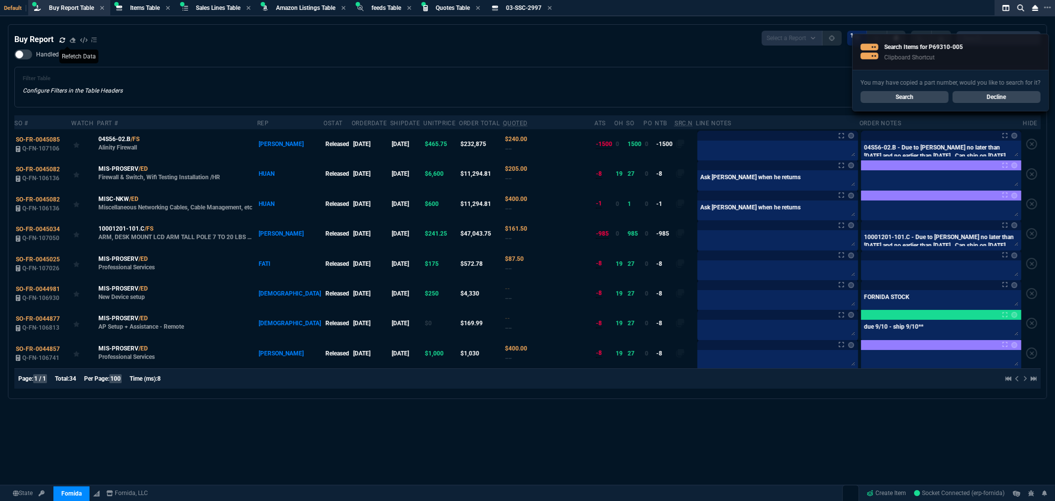
click at [63, 38] on icon at bounding box center [62, 40] width 6 height 6
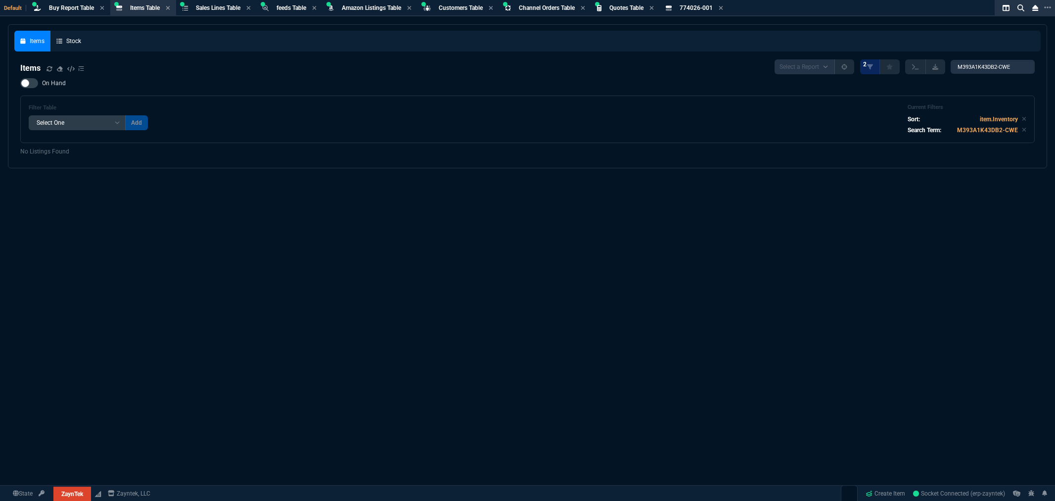
select select "8: NEPT"
select select
click at [67, 8] on span "Buy Report Table" at bounding box center [71, 7] width 45 height 7
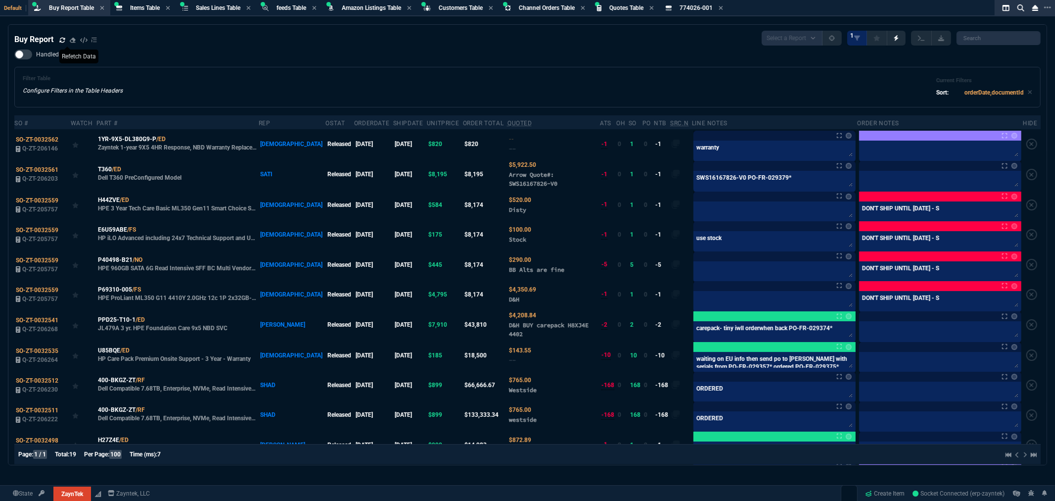
click at [62, 37] on icon at bounding box center [61, 39] width 5 height 5
click at [150, 290] on icon at bounding box center [147, 289] width 5 height 6
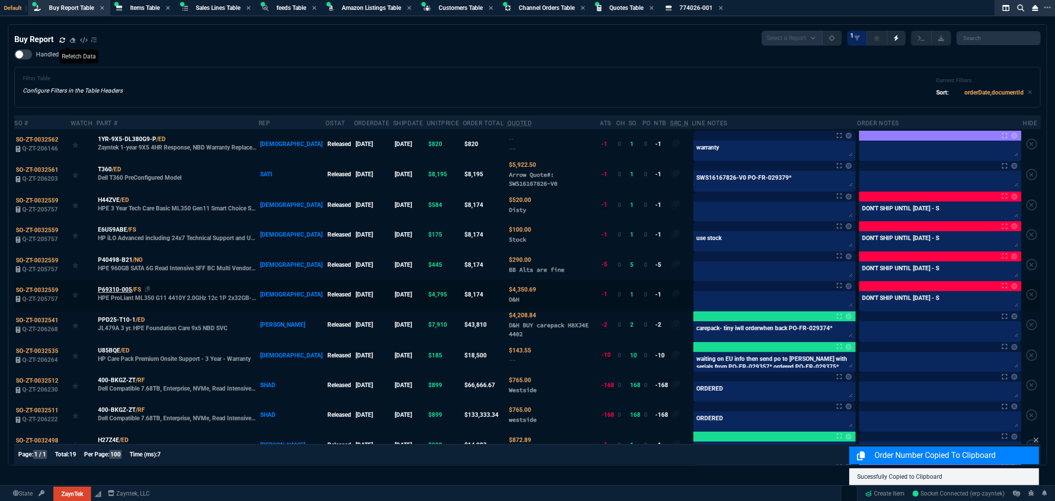
click at [115, 288] on span "P69310-005" at bounding box center [115, 289] width 34 height 9
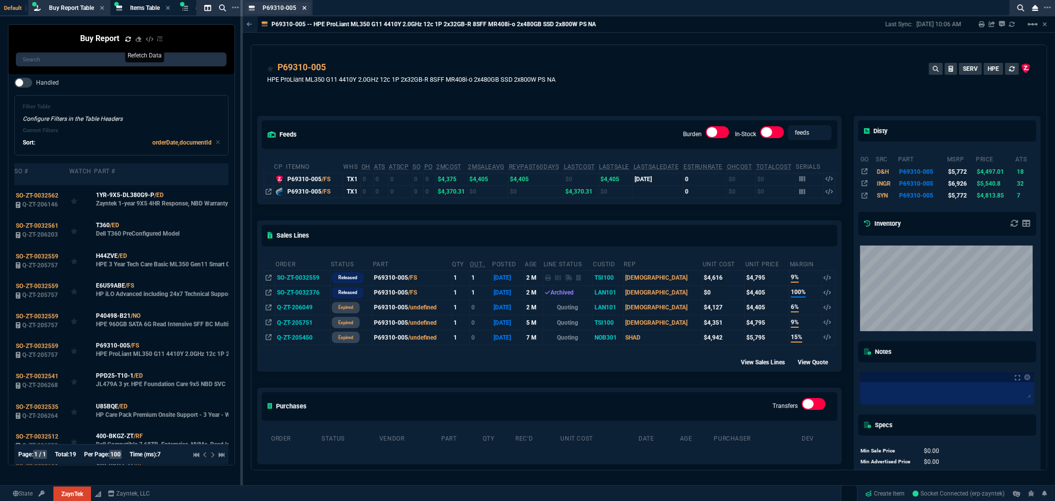
click at [305, 8] on icon at bounding box center [304, 8] width 4 height 4
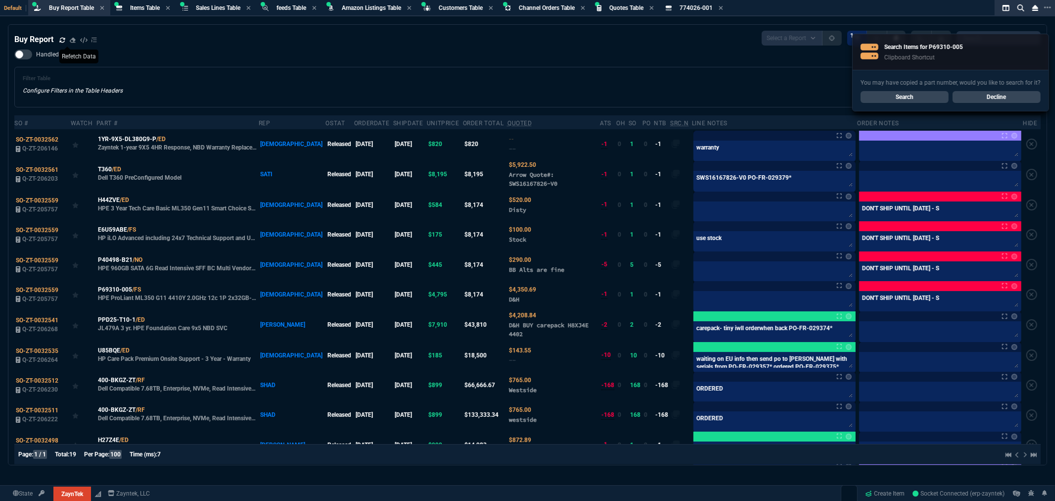
click at [316, 32] on div "Buy Report Select a Report Not Purchased 1" at bounding box center [527, 38] width 1027 height 15
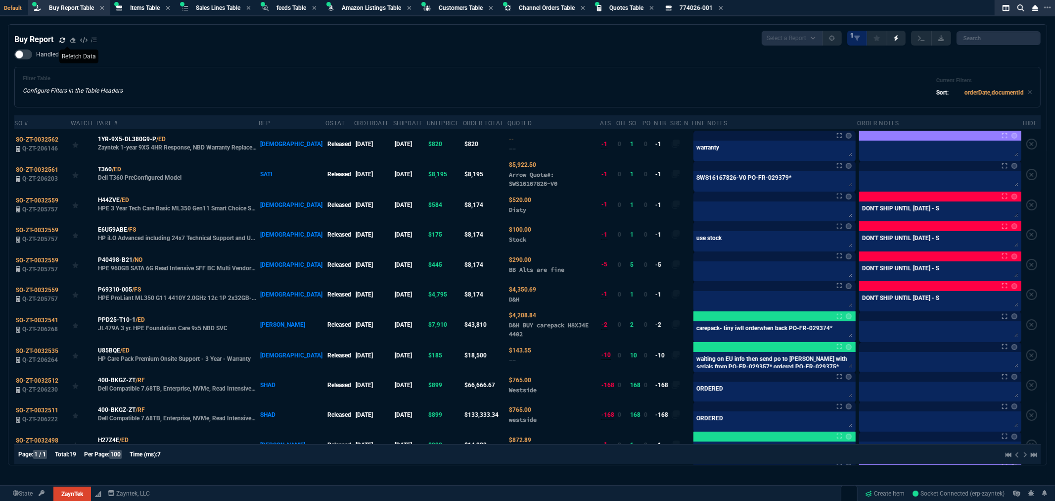
click at [253, 73] on div "Filter Table Configure Filters in the Table Headers Current Filters Sort: order…" at bounding box center [527, 87] width 1027 height 41
click at [624, 87] on div "Filter Table Configure Filters in the Table Headers Current Filters Sort: order…" at bounding box center [528, 87] width 1010 height 24
click at [400, 46] on div "Buy Report Select a Report Not Purchased 1 Handled Filter Table Configure Filte…" at bounding box center [527, 272] width 1027 height 483
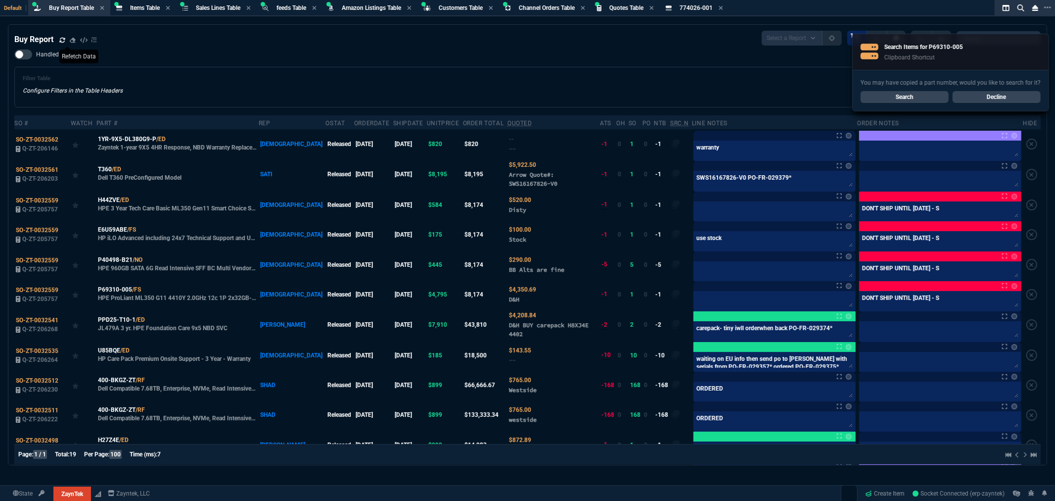
click at [189, 47] on div "Buy Report Select a Report Not Purchased 1 Handled Filter Table Configure Filte…" at bounding box center [527, 272] width 1027 height 483
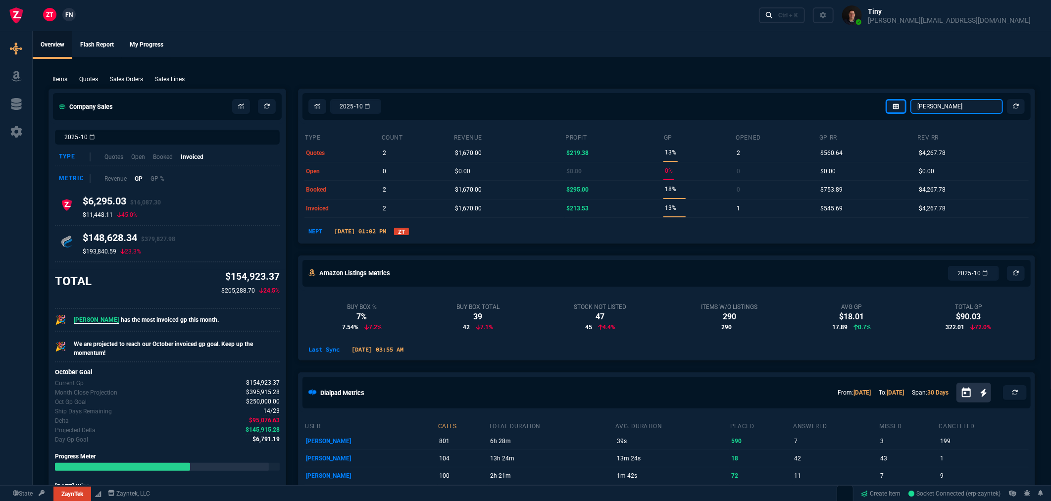
click at [989, 104] on select "[PERSON_NAME] Over [PERSON_NAME] [PERSON_NAME] Seti [PERSON_NAME] Wafek [PERSON…" at bounding box center [956, 106] width 93 height 15
select select "5: [PERSON_NAME]"
click at [911, 99] on select "[PERSON_NAME] Over [PERSON_NAME] [PERSON_NAME] Seti [PERSON_NAME] Wafek [PERSON…" at bounding box center [956, 106] width 93 height 15
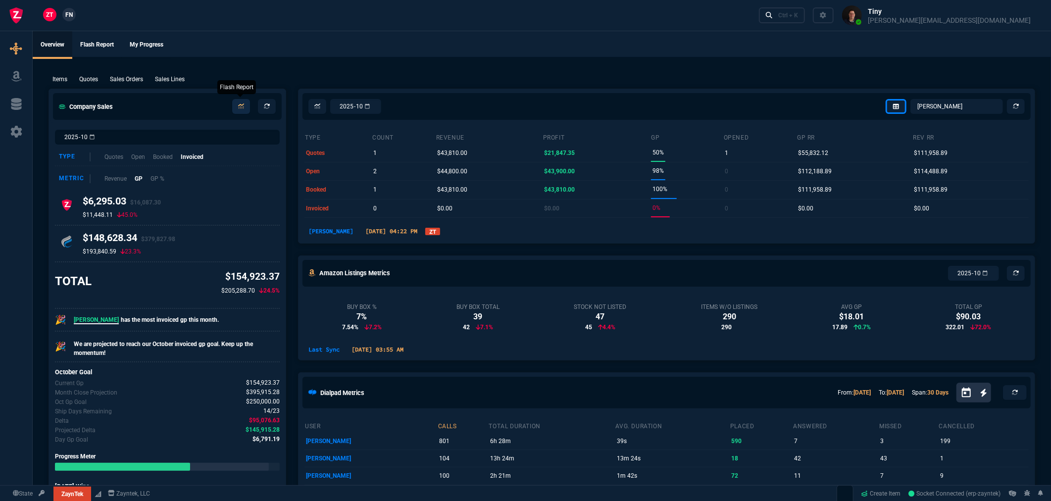
click at [244, 110] on link at bounding box center [241, 106] width 18 height 15
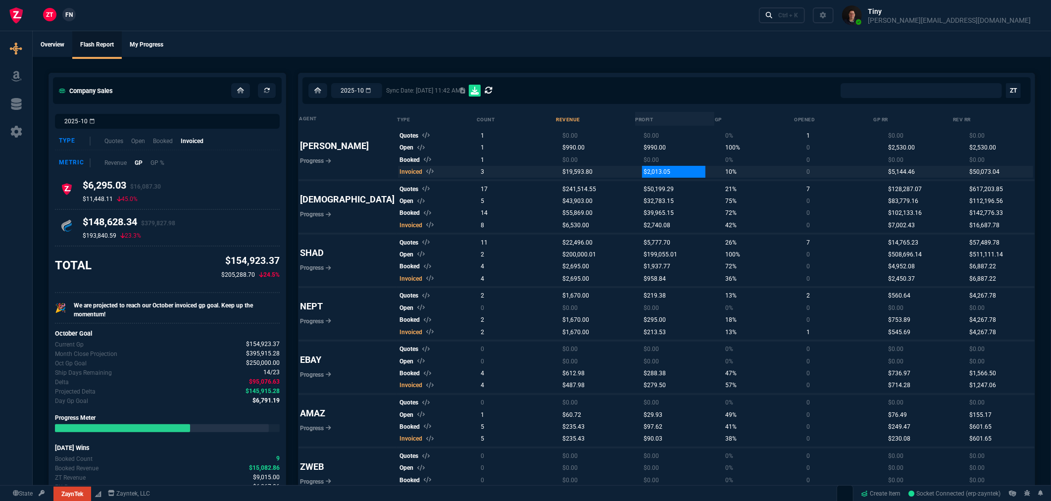
click at [644, 170] on span "$2,013.05" at bounding box center [657, 171] width 27 height 7
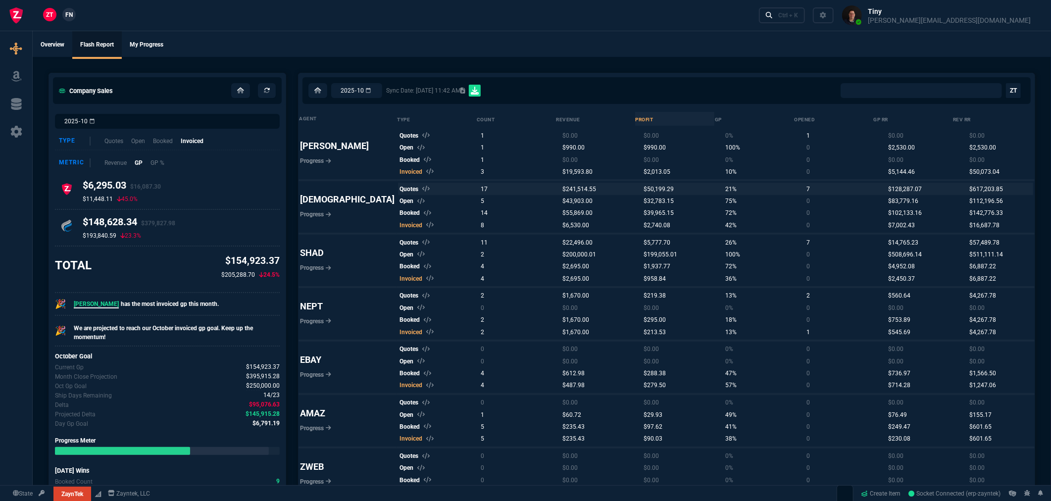
select select "0:"
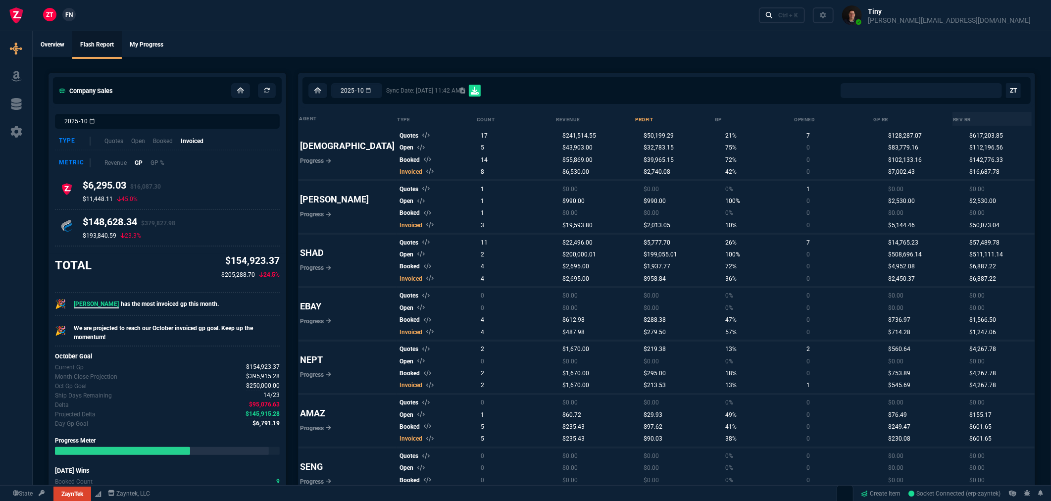
click at [575, 38] on ul "Overview Flash Report My Progress" at bounding box center [542, 44] width 1018 height 26
click at [543, 37] on ul "Overview Flash Report My Progress" at bounding box center [542, 44] width 1018 height 26
click at [561, 40] on ul "Overview Flash Report My Progress" at bounding box center [542, 44] width 1018 height 26
click at [701, 53] on ul "Overview Flash Report My Progress" at bounding box center [542, 44] width 1018 height 26
